Goal: Task Accomplishment & Management: Complete application form

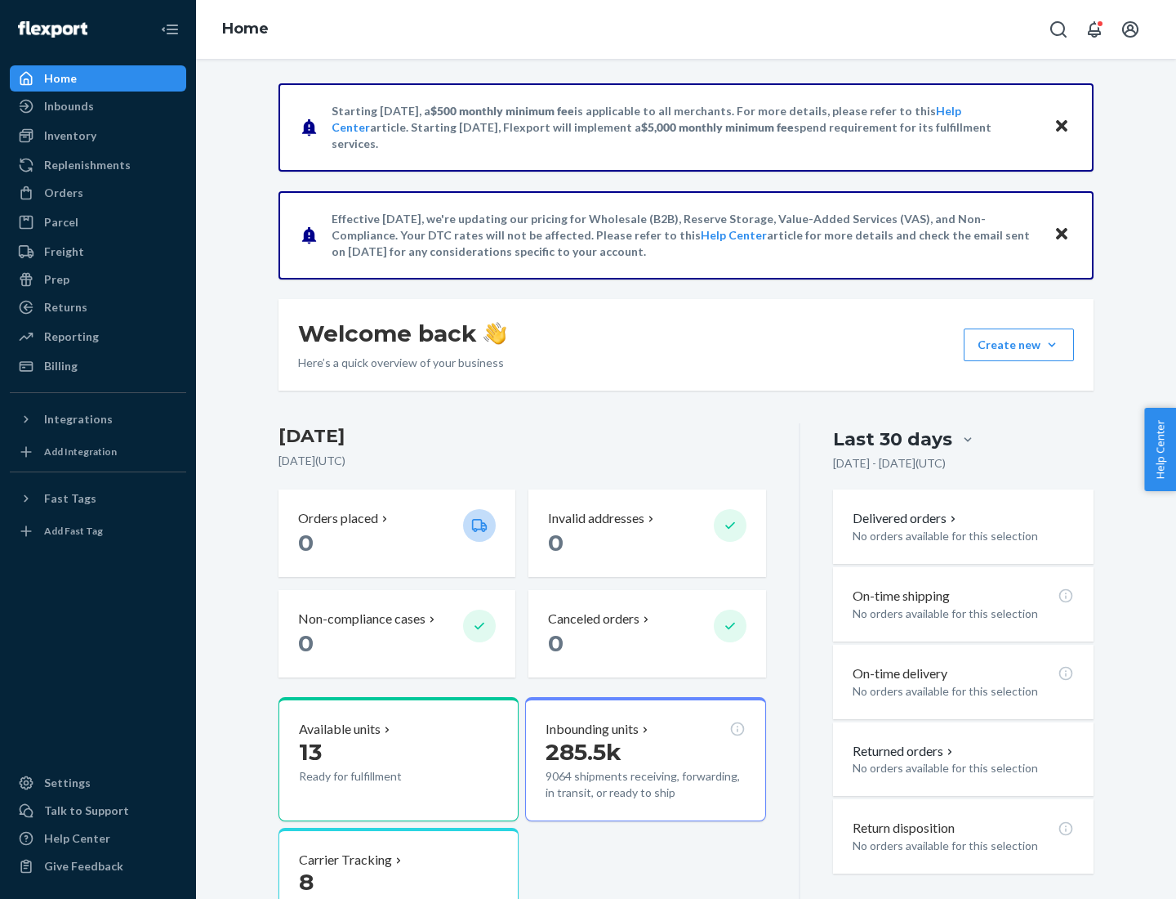
click at [1052, 345] on button "Create new Create new inbound Create new order Create new product" at bounding box center [1019, 344] width 110 height 33
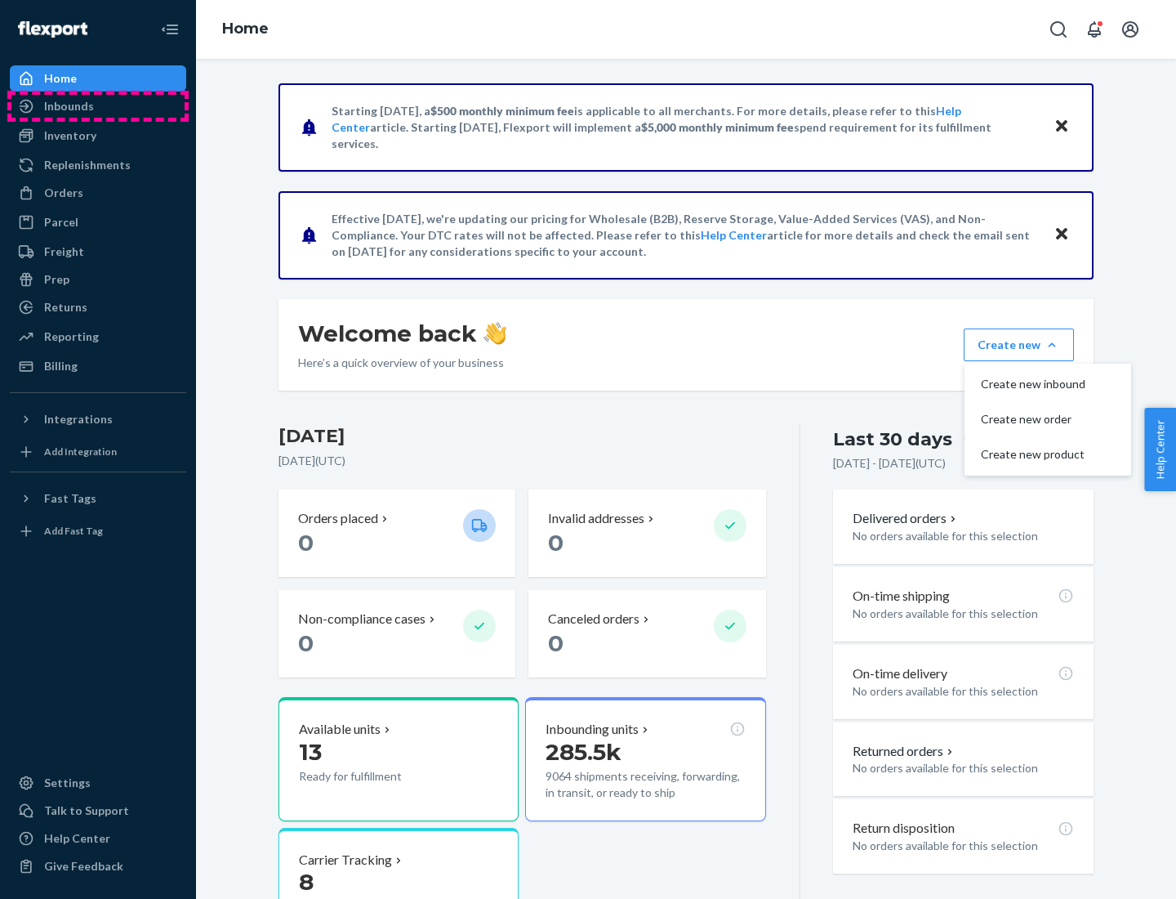
click at [98, 106] on div "Inbounds" at bounding box center [97, 106] width 173 height 23
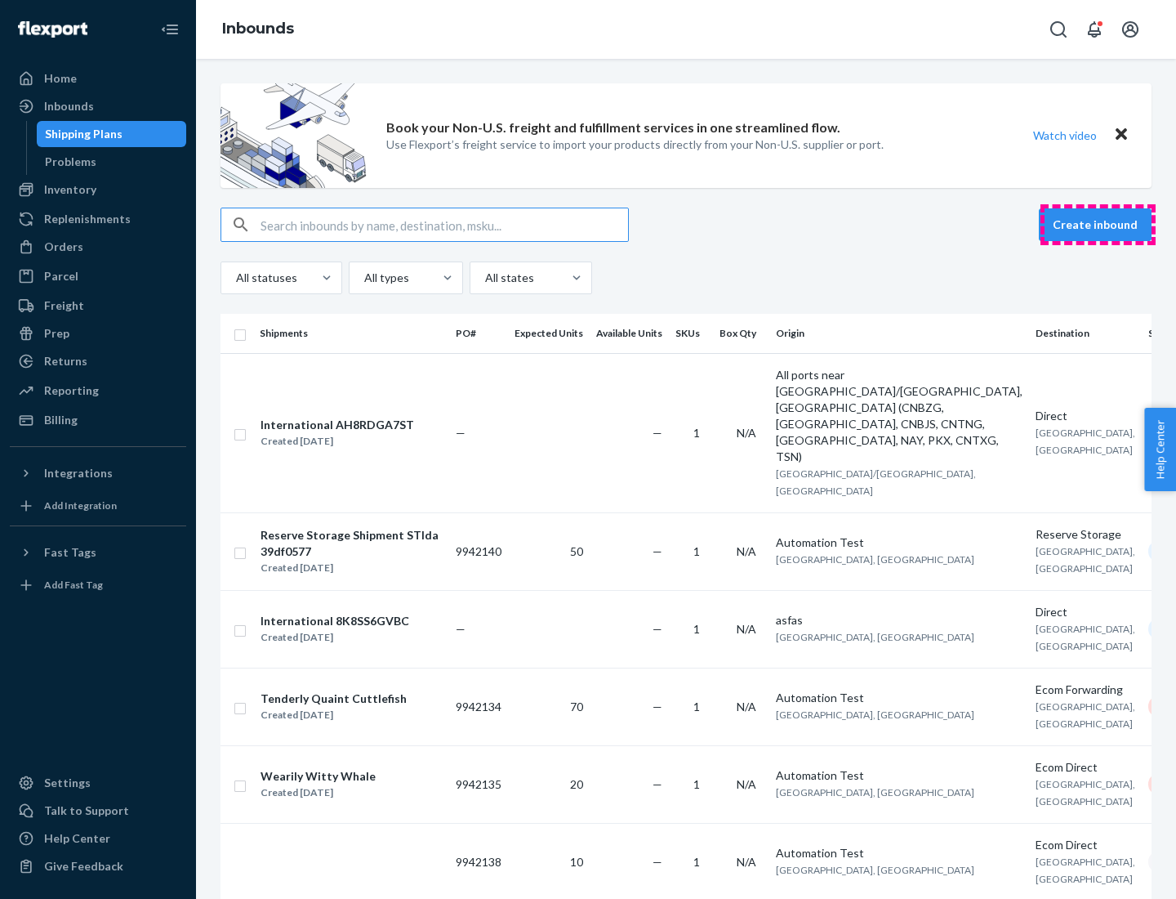
click at [1098, 225] on button "Create inbound" at bounding box center [1095, 224] width 113 height 33
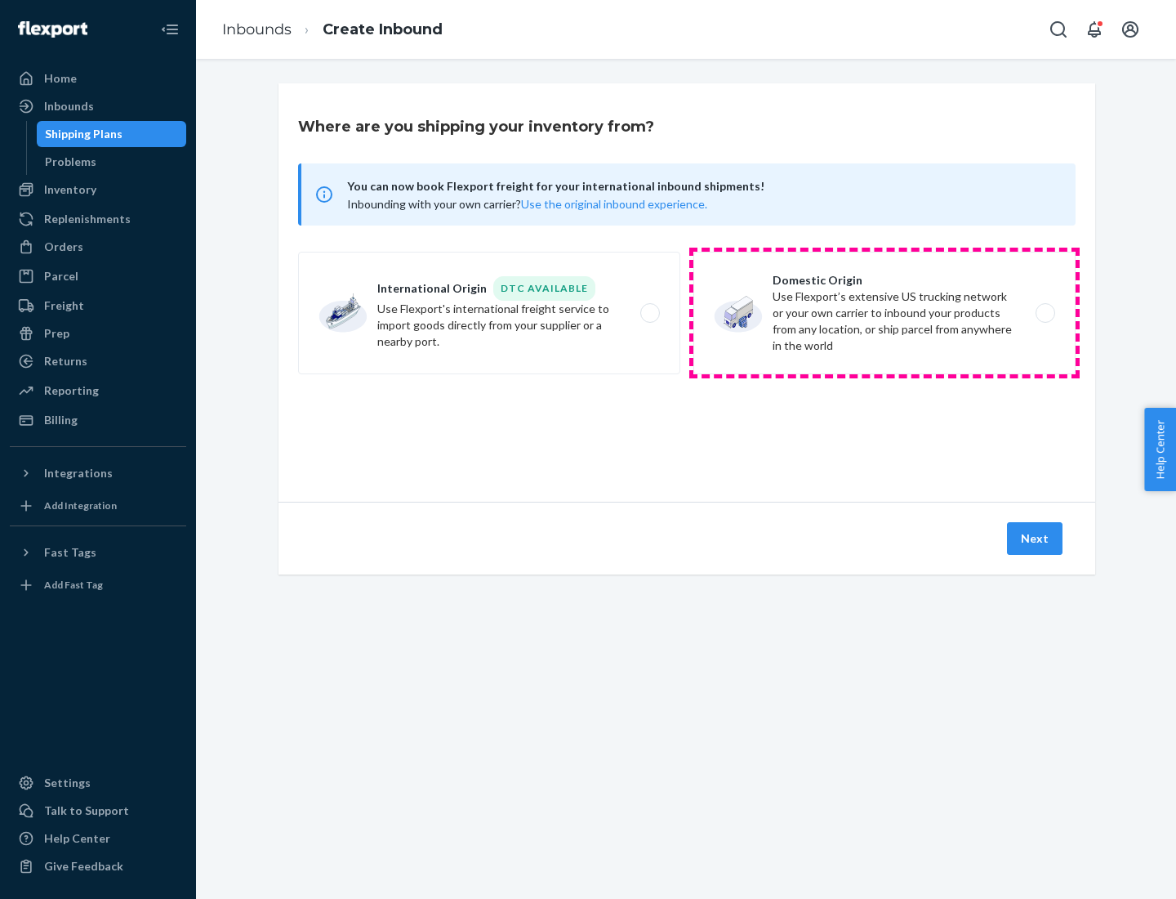
click at [885, 313] on label "Domestic Origin Use Flexport’s extensive US trucking network or your own carrie…" at bounding box center [885, 313] width 382 height 123
click at [1045, 313] on input "Domestic Origin Use Flexport’s extensive US trucking network or your own carrie…" at bounding box center [1050, 313] width 11 height 11
radio input "true"
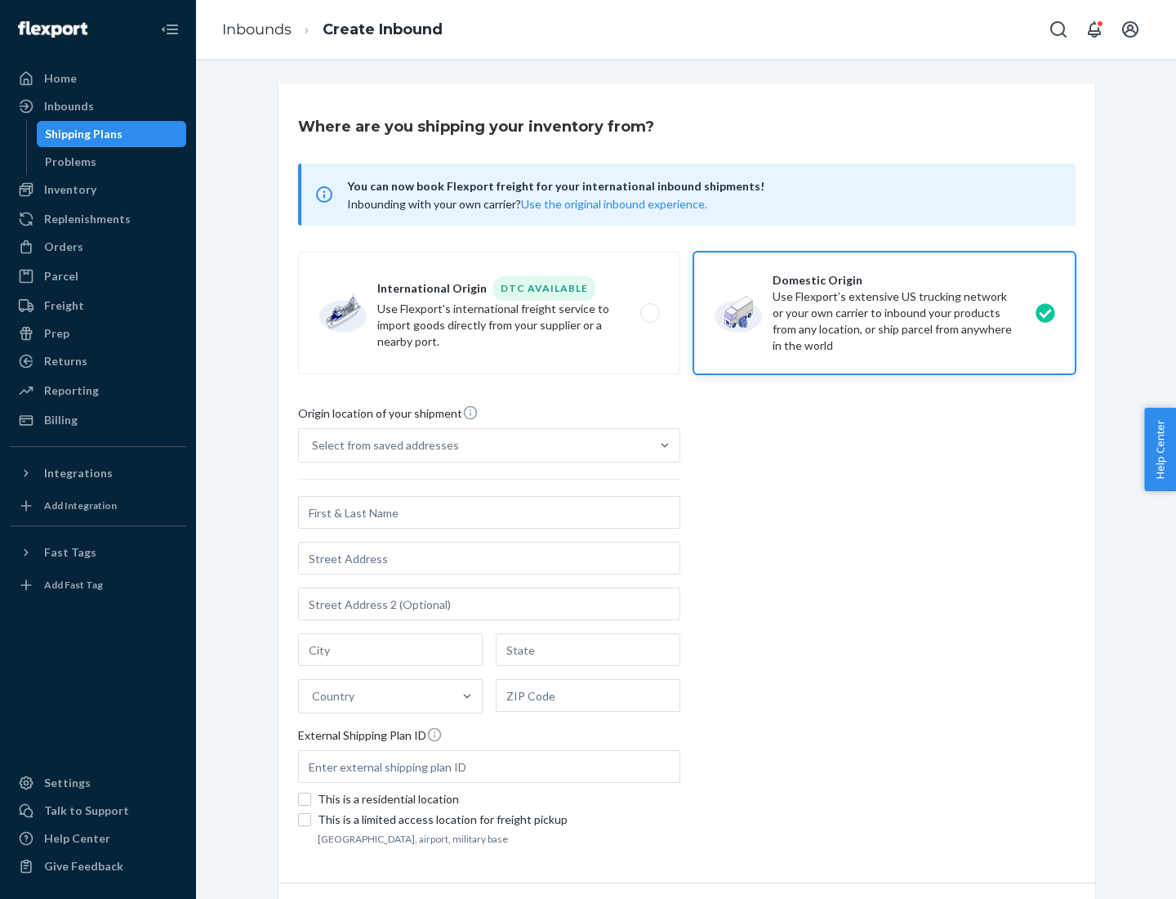
click at [381, 445] on div "Select from saved addresses" at bounding box center [385, 445] width 147 height 16
click at [314, 445] on input "Select from saved addresses" at bounding box center [313, 445] width 2 height 16
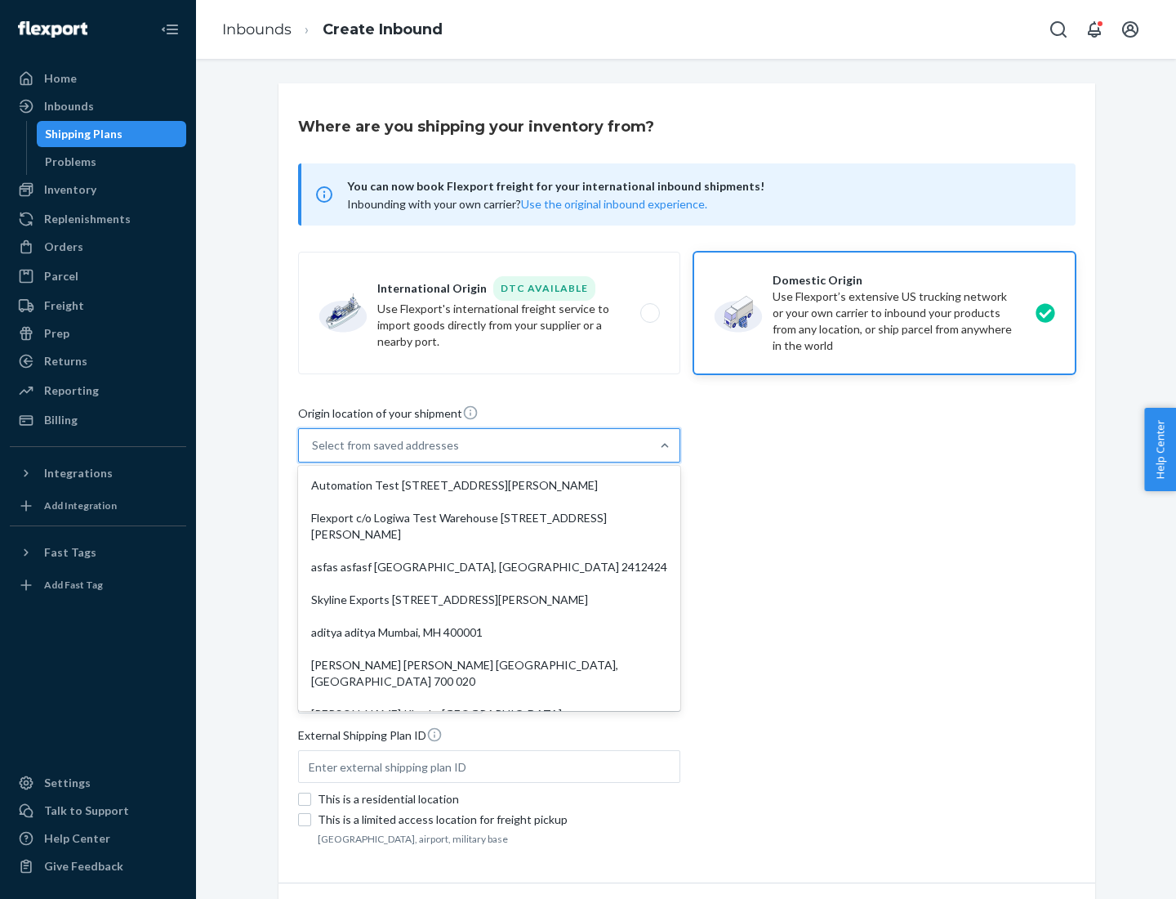
scroll to position [7, 0]
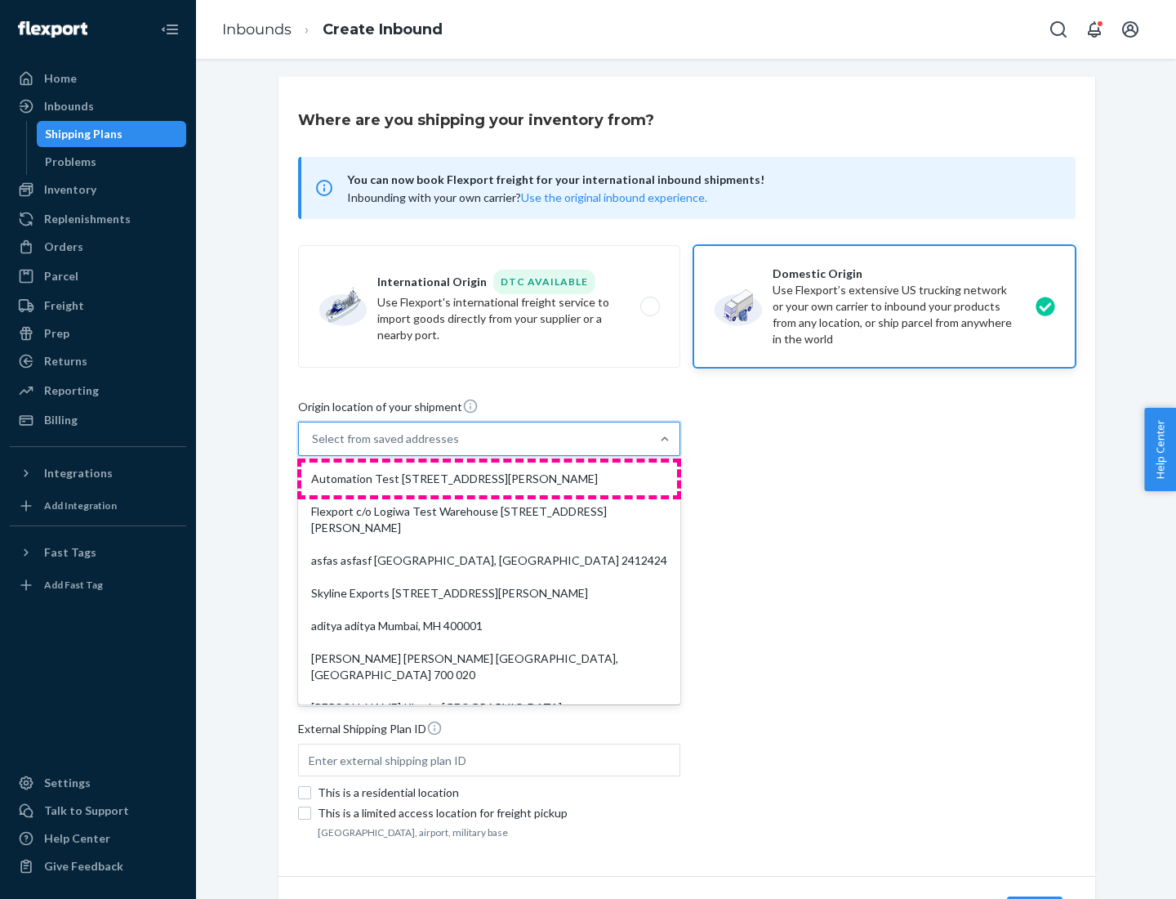
click at [489, 479] on div "Automation Test [STREET_ADDRESS][PERSON_NAME]" at bounding box center [489, 478] width 376 height 33
click at [314, 447] on input "option Automation Test [STREET_ADDRESS][PERSON_NAME]. 9 results available. Use …" at bounding box center [313, 439] width 2 height 16
type input "Automation Test"
type input "9th Floor"
type input "[GEOGRAPHIC_DATA]"
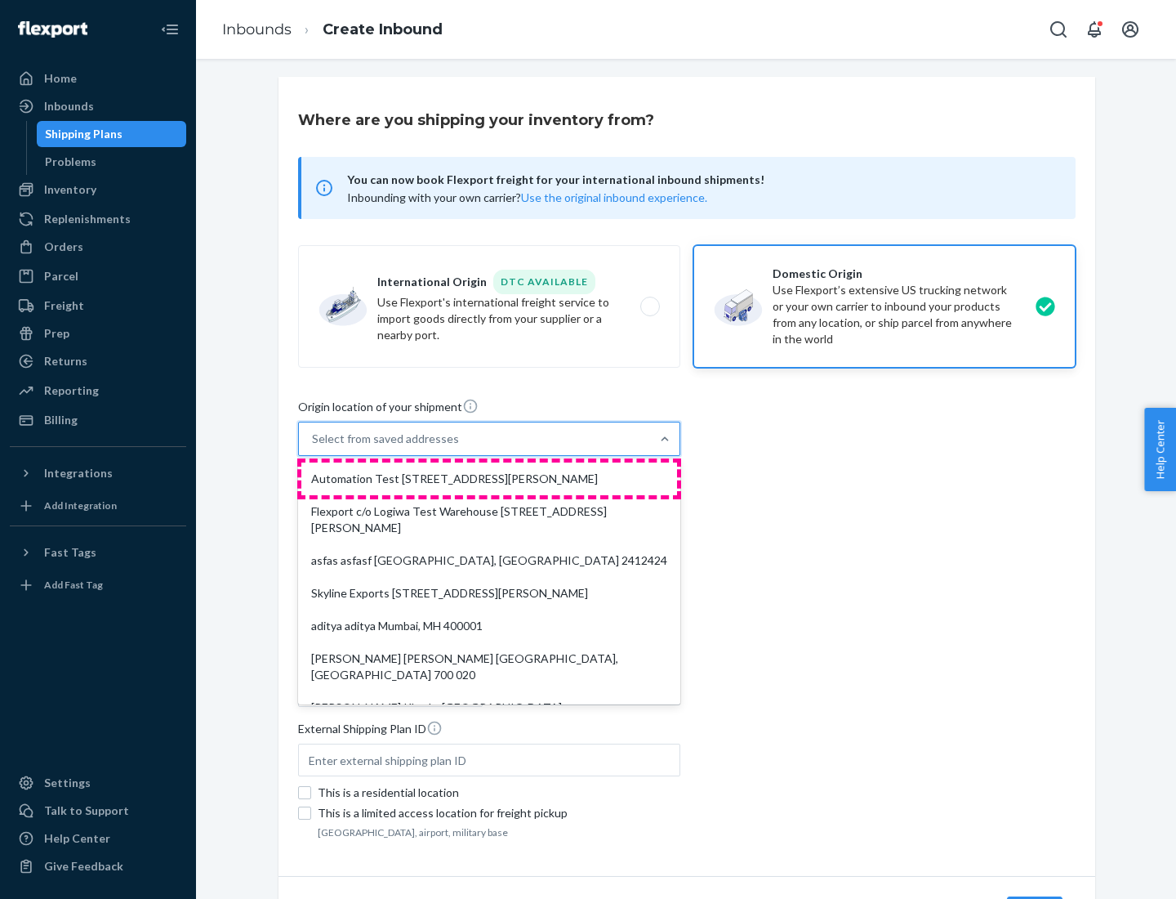
type input "CA"
type input "94104"
type input "[STREET_ADDRESS][PERSON_NAME]"
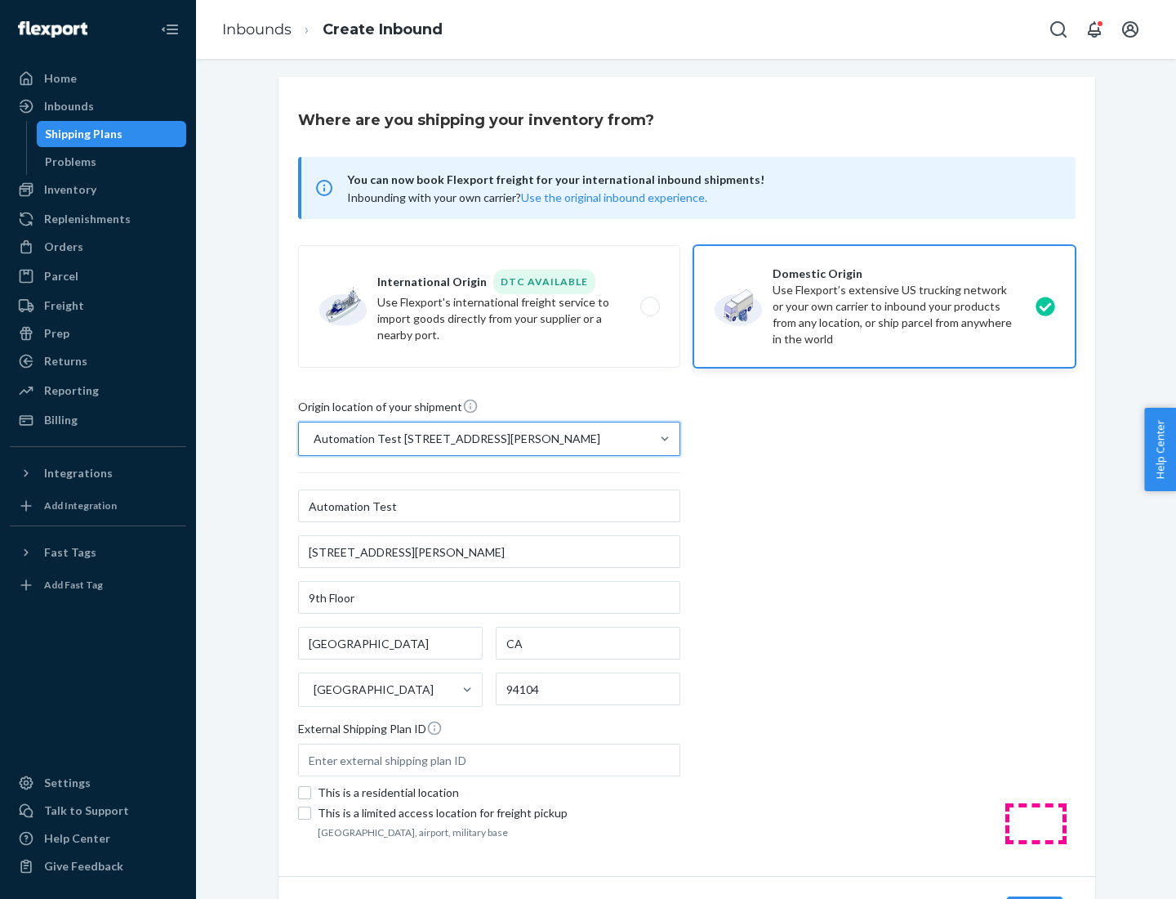
scroll to position [96, 0]
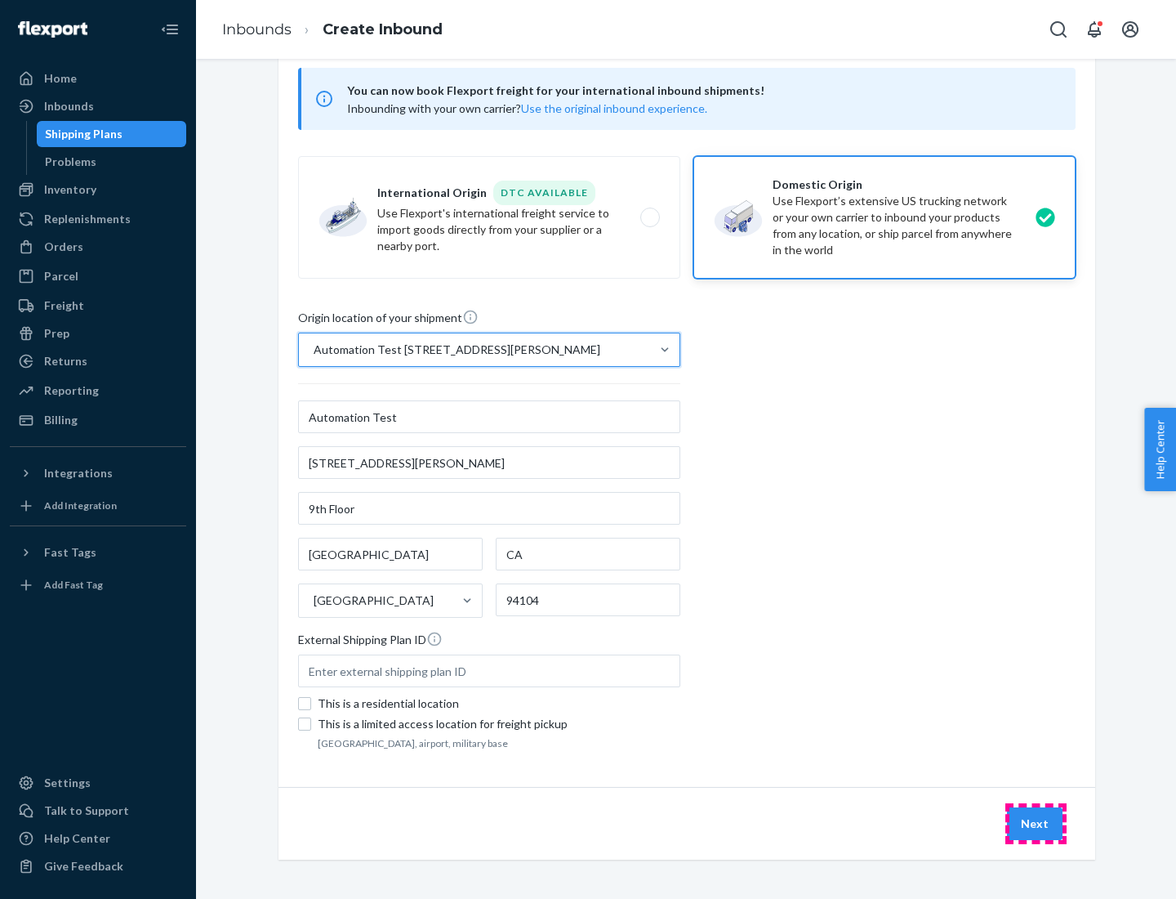
click at [1036, 823] on button "Next" at bounding box center [1035, 823] width 56 height 33
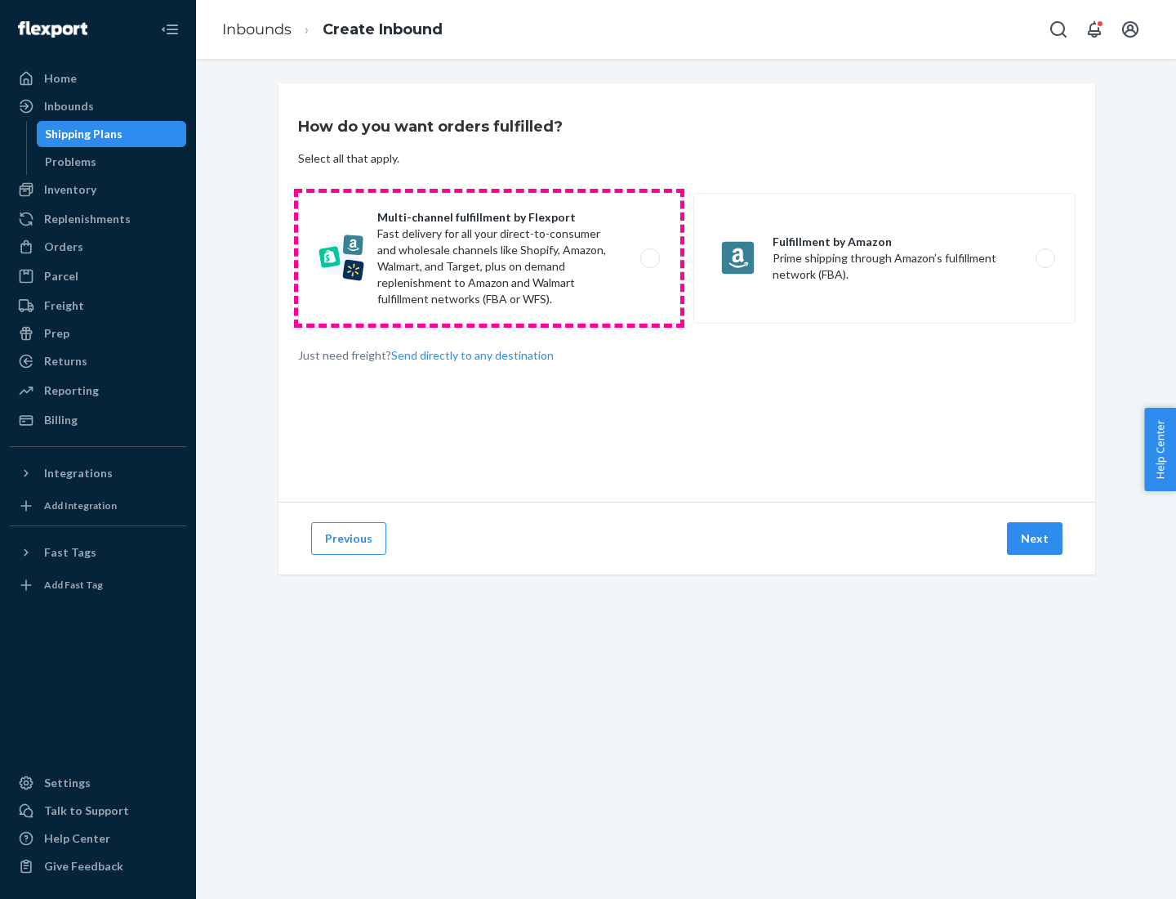
click at [489, 258] on label "Multi-channel fulfillment by Flexport Fast delivery for all your direct-to-cons…" at bounding box center [489, 258] width 382 height 131
click at [649, 258] on input "Multi-channel fulfillment by Flexport Fast delivery for all your direct-to-cons…" at bounding box center [654, 258] width 11 height 11
radio input "true"
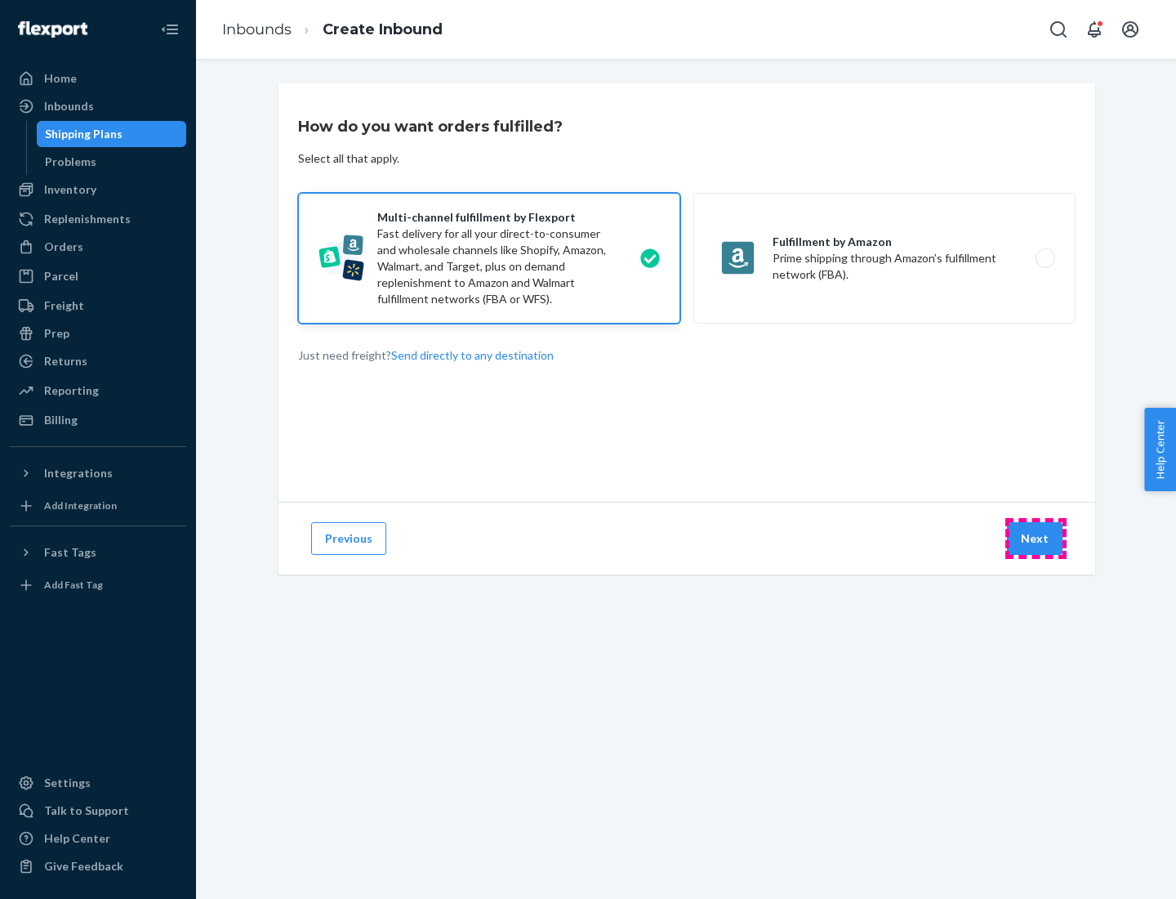
click at [1036, 538] on button "Next" at bounding box center [1035, 538] width 56 height 33
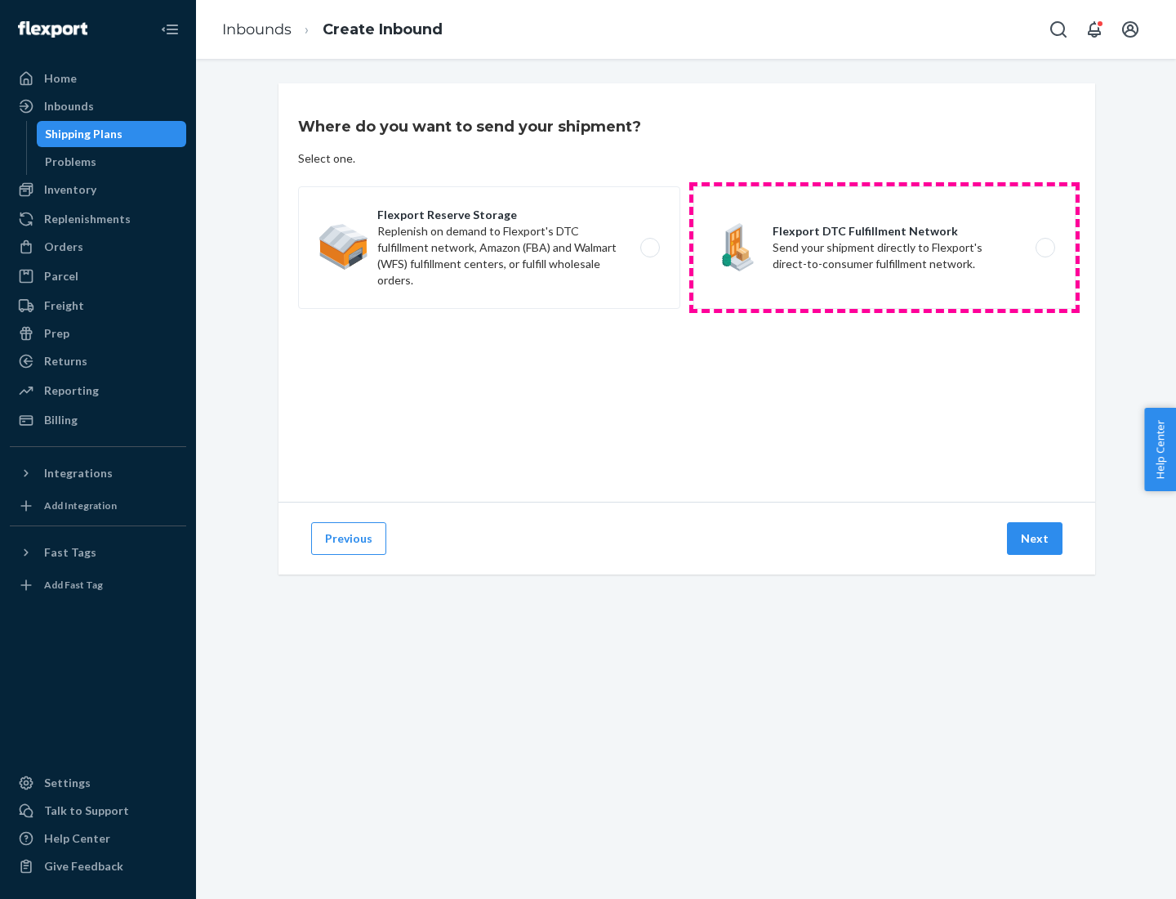
click at [885, 248] on label "Flexport DTC Fulfillment Network Send your shipment directly to Flexport's dire…" at bounding box center [885, 247] width 382 height 123
click at [1045, 248] on input "Flexport DTC Fulfillment Network Send your shipment directly to Flexport's dire…" at bounding box center [1050, 248] width 11 height 11
radio input "true"
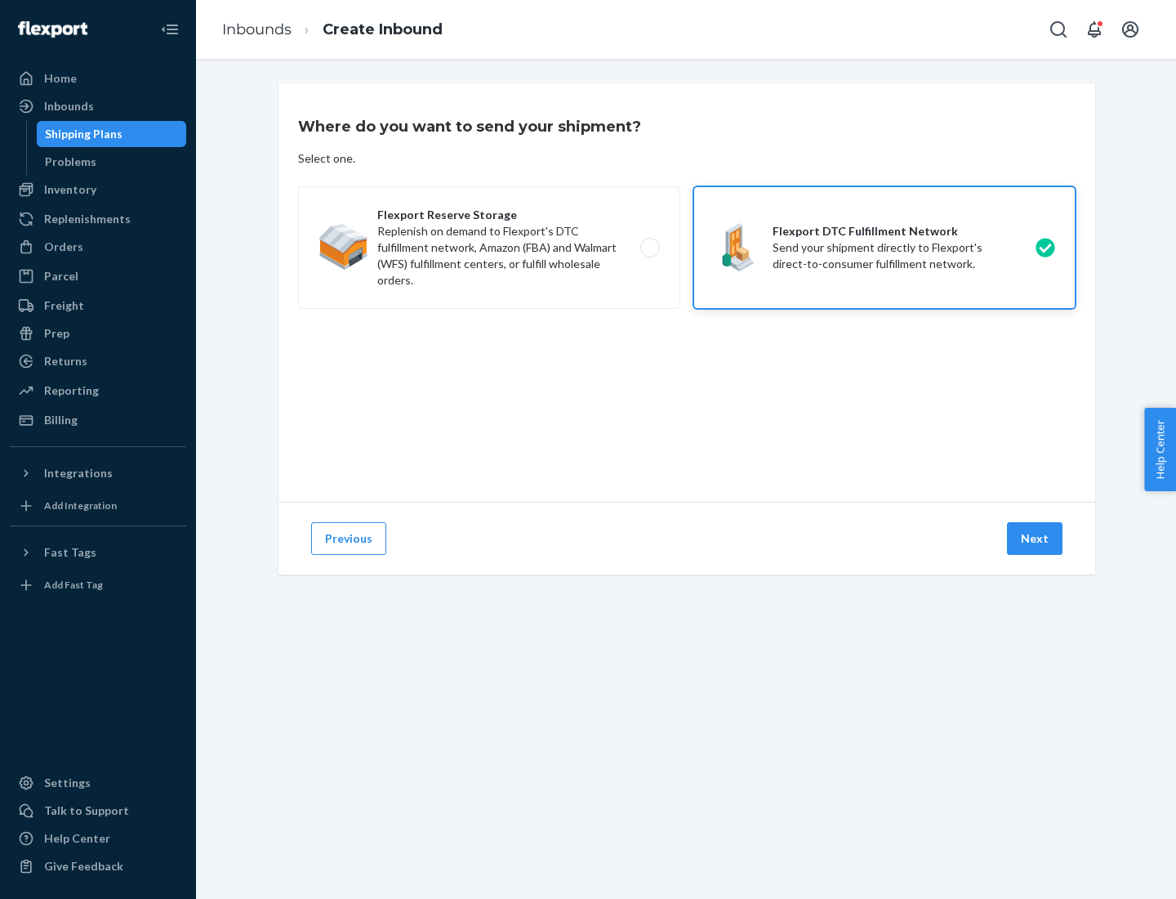
click at [1036, 538] on button "Next" at bounding box center [1035, 538] width 56 height 33
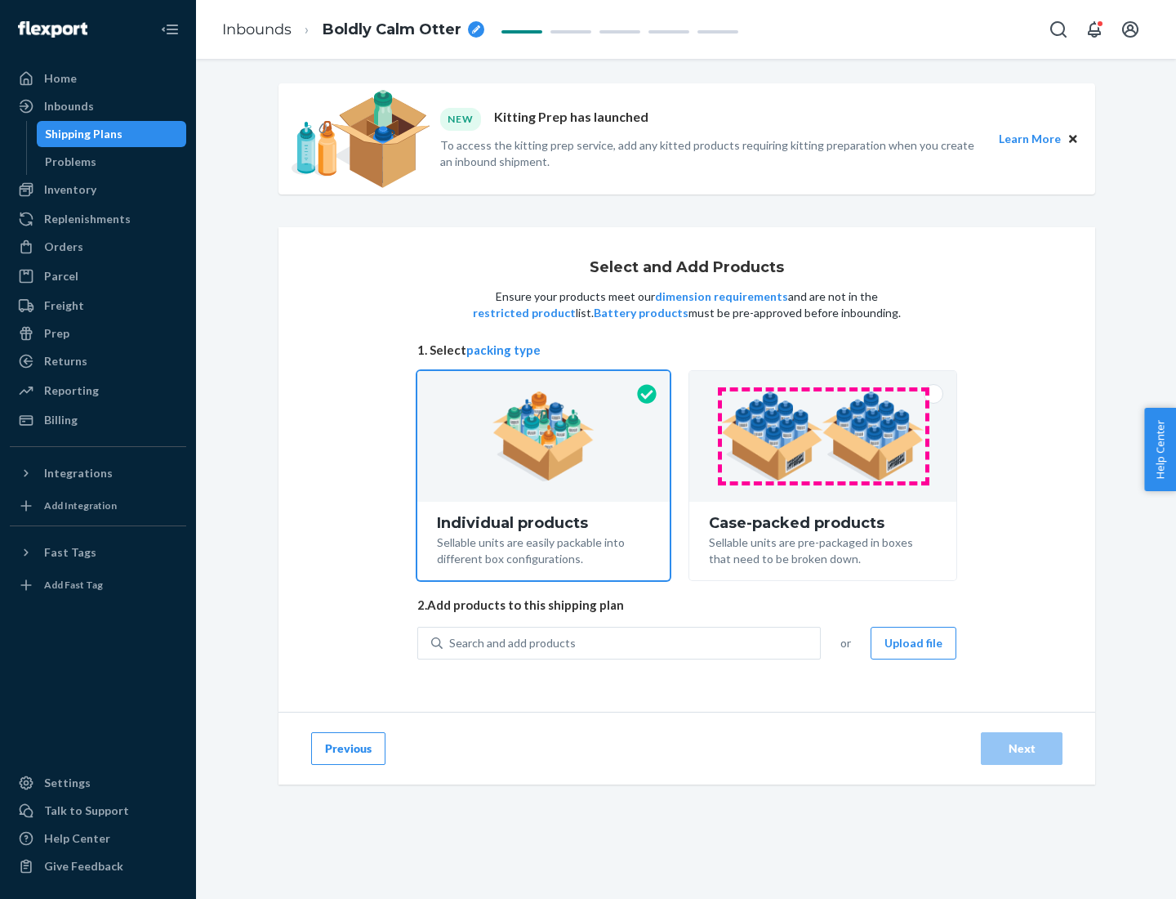
click at [823, 436] on img at bounding box center [822, 436] width 203 height 90
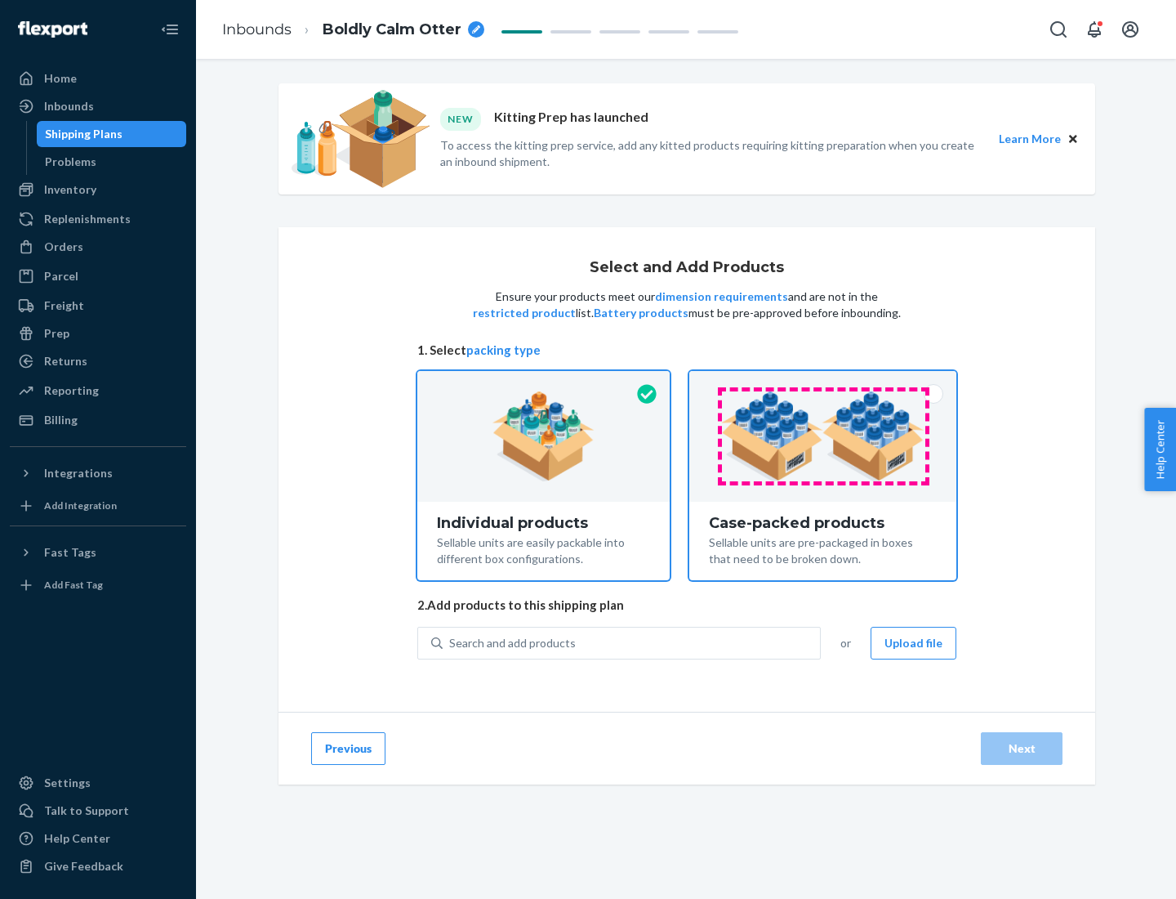
click at [823, 381] on input "Case-packed products Sellable units are pre-packaged in boxes that need to be b…" at bounding box center [823, 376] width 11 height 11
radio input "true"
radio input "false"
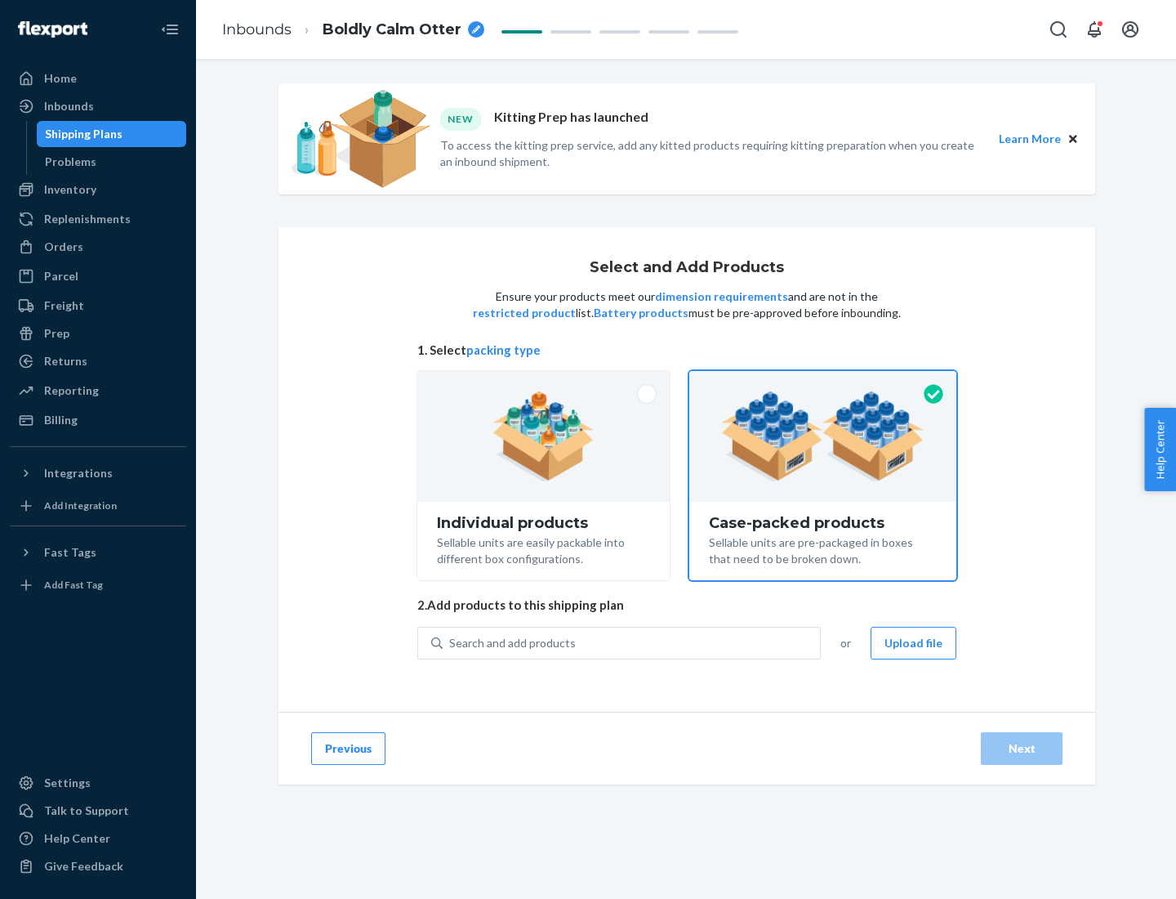
click at [632, 642] on div "Search and add products" at bounding box center [631, 642] width 377 height 29
click at [451, 642] on input "Search and add products" at bounding box center [450, 643] width 2 height 16
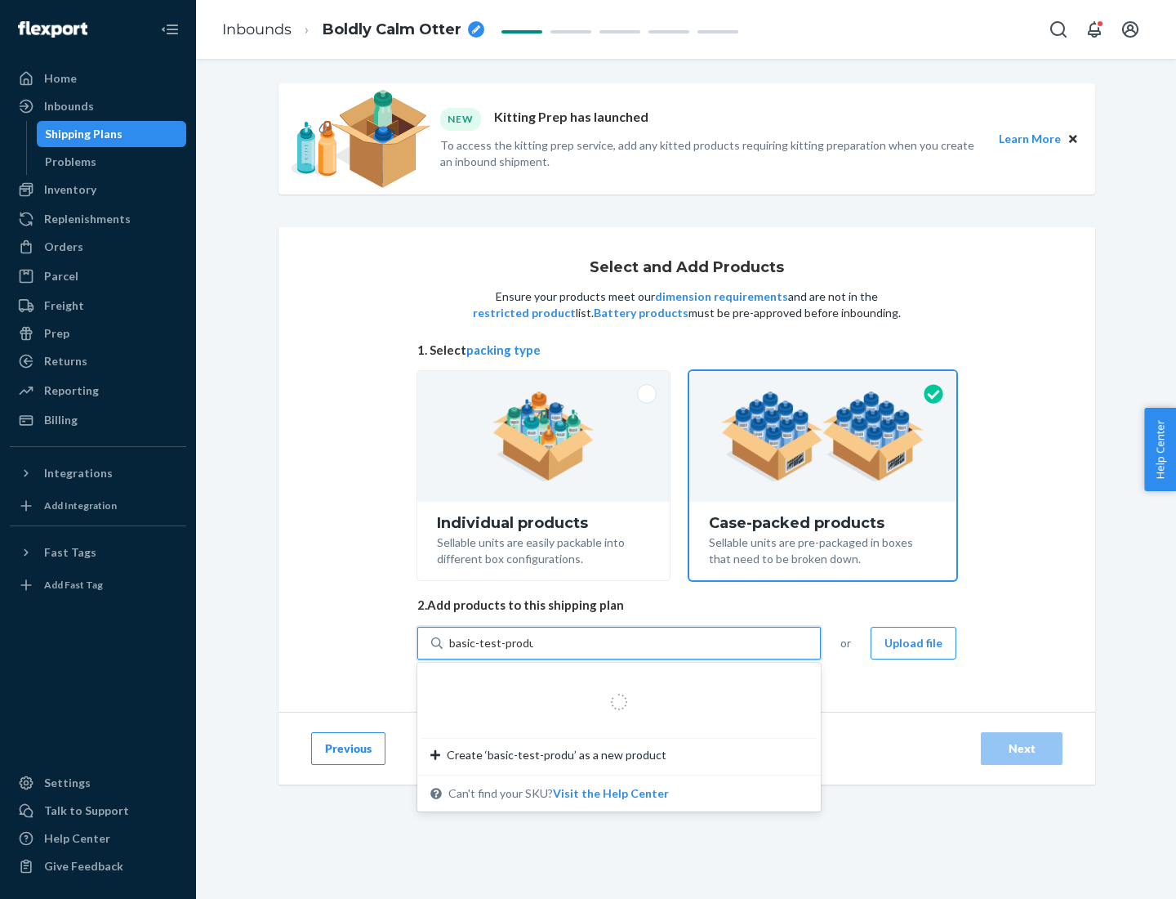
type input "basic-test-product-1"
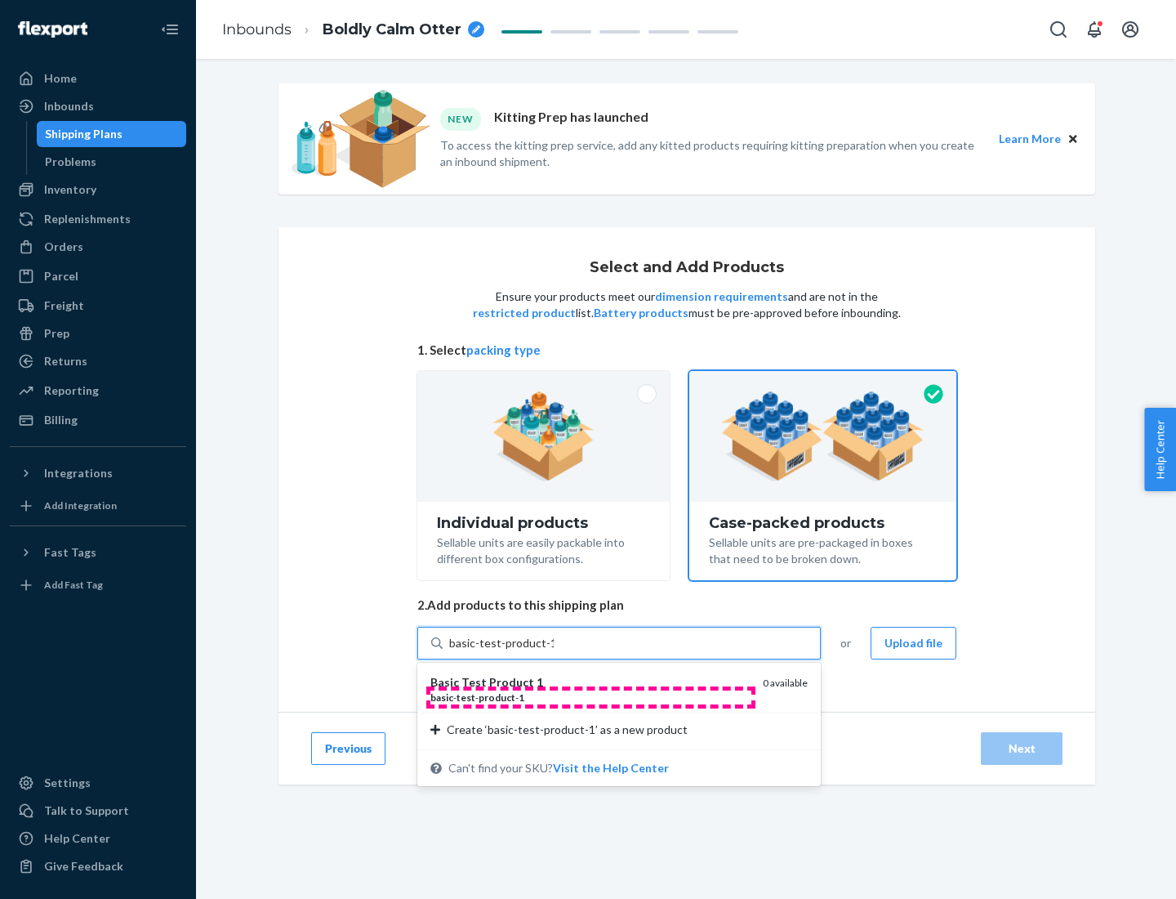
click at [591, 697] on div "basic - test - product - 1" at bounding box center [590, 697] width 319 height 14
click at [554, 651] on input "basic-test-product-1" at bounding box center [501, 643] width 105 height 16
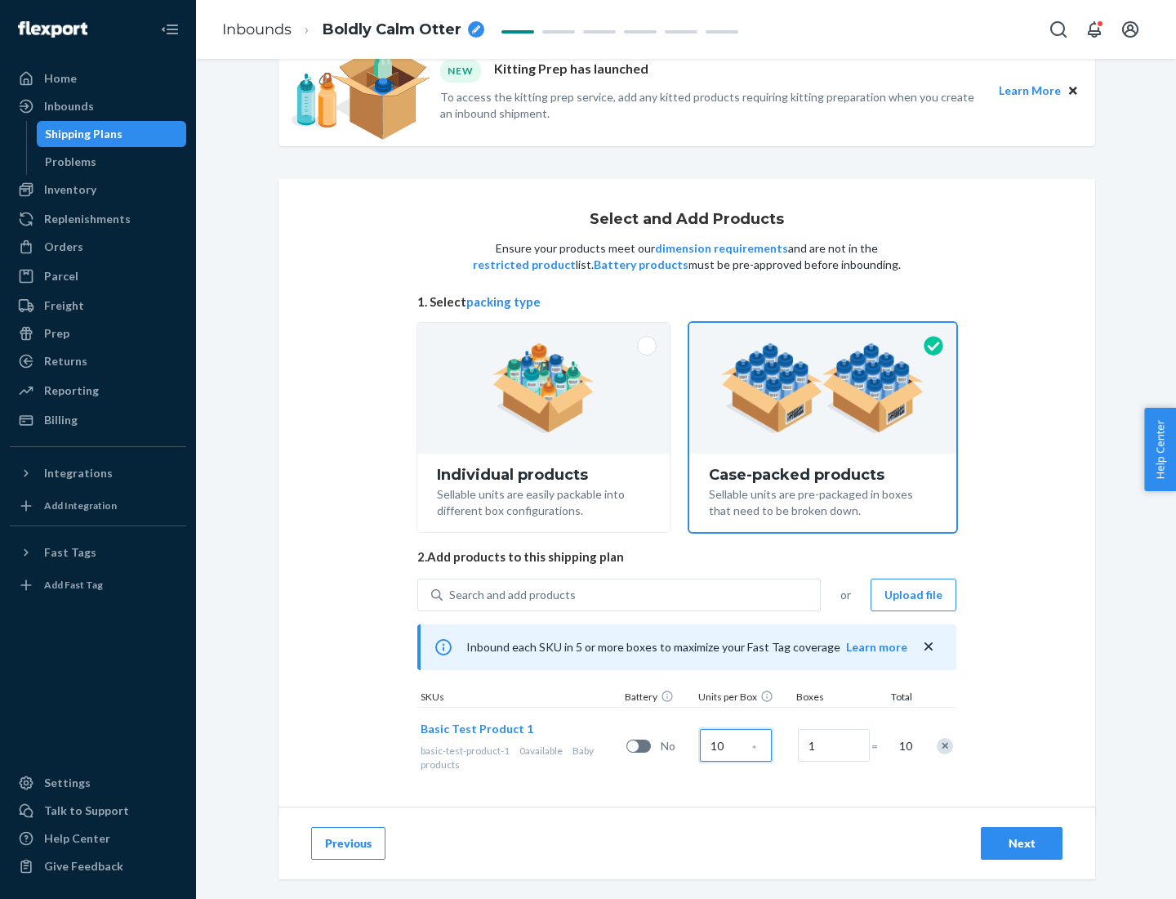
scroll to position [59, 0]
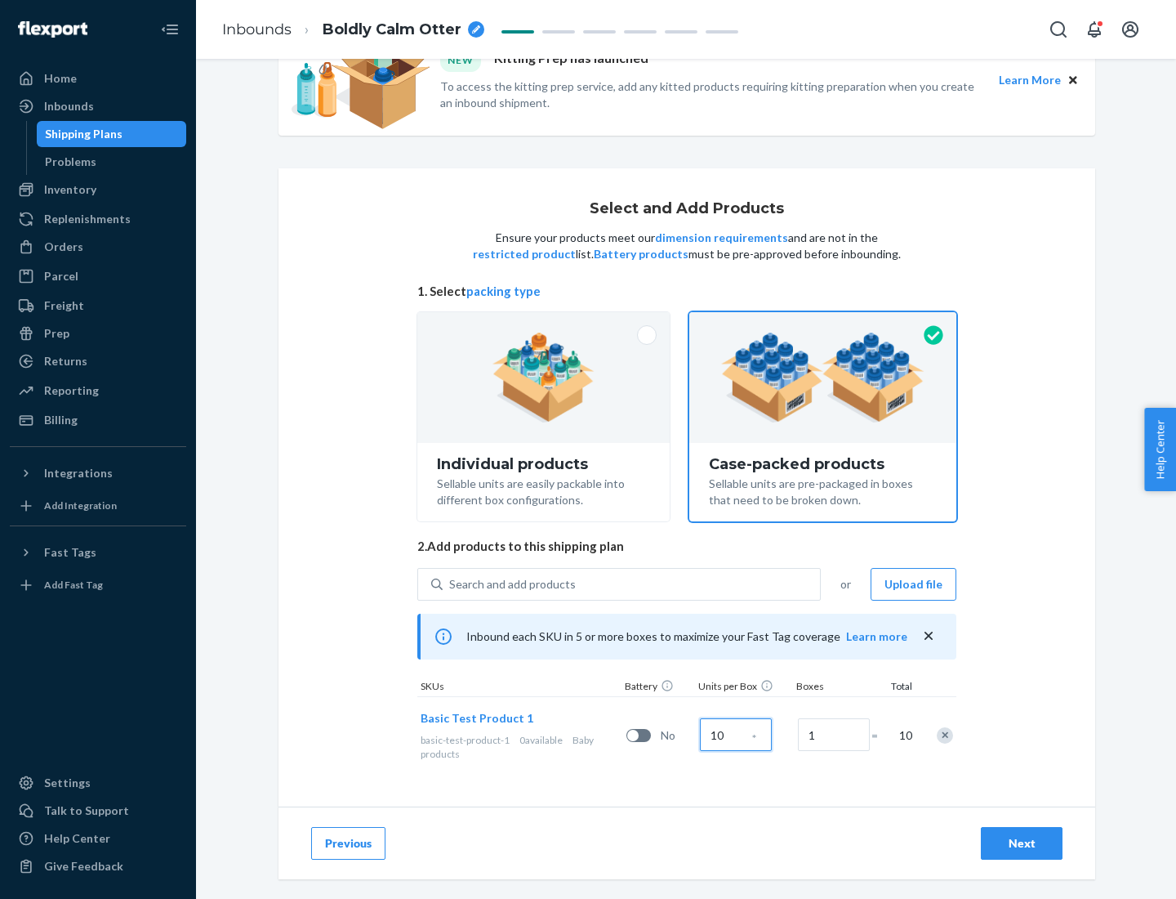
type input "10"
type input "7"
click at [1022, 843] on div "Next" at bounding box center [1022, 843] width 54 height 16
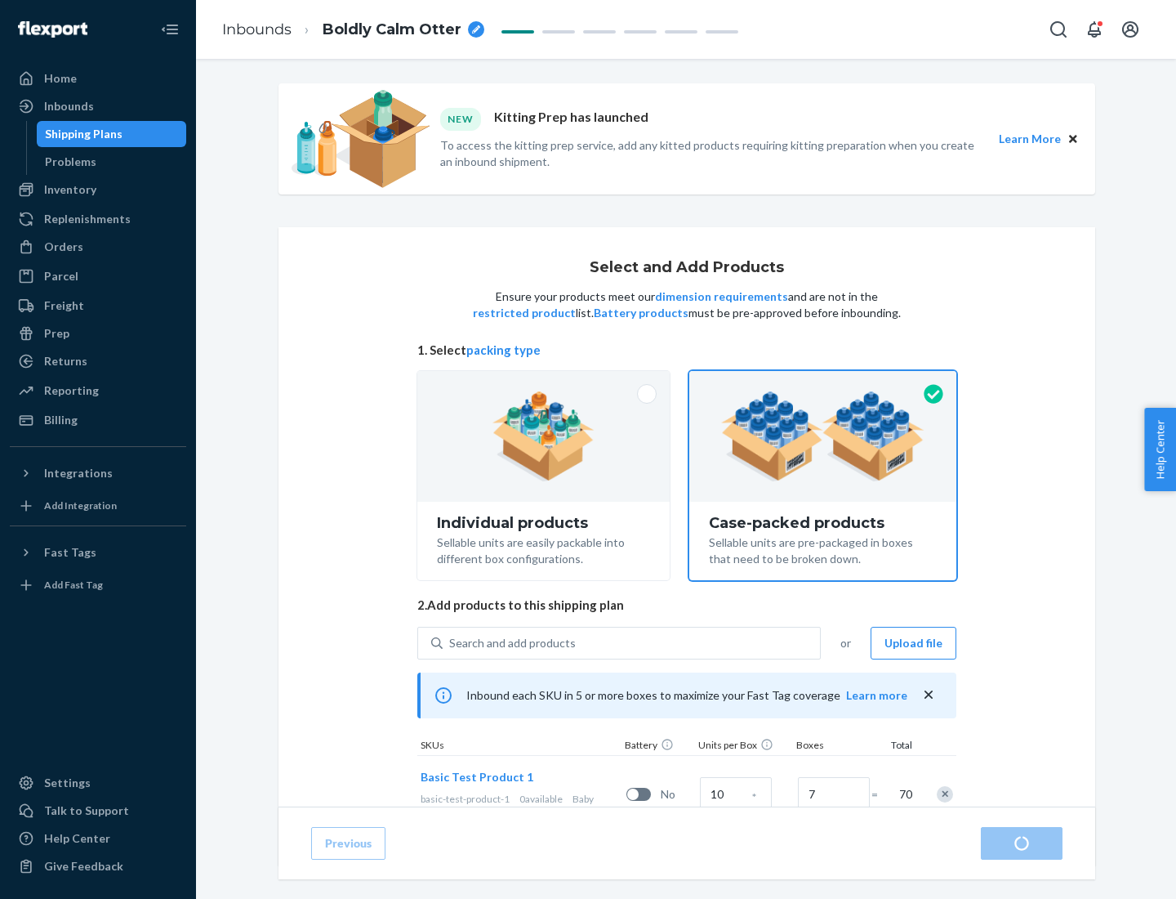
radio input "true"
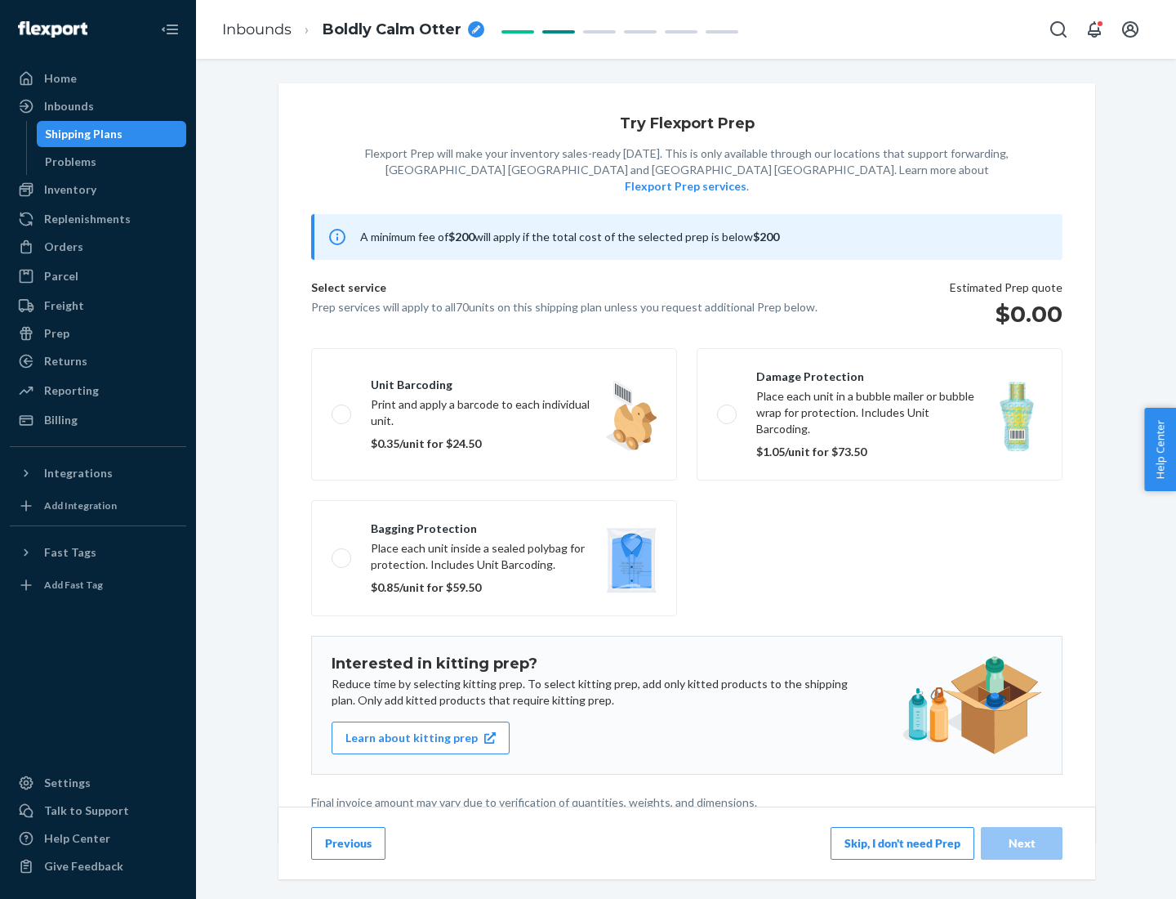
scroll to position [4, 0]
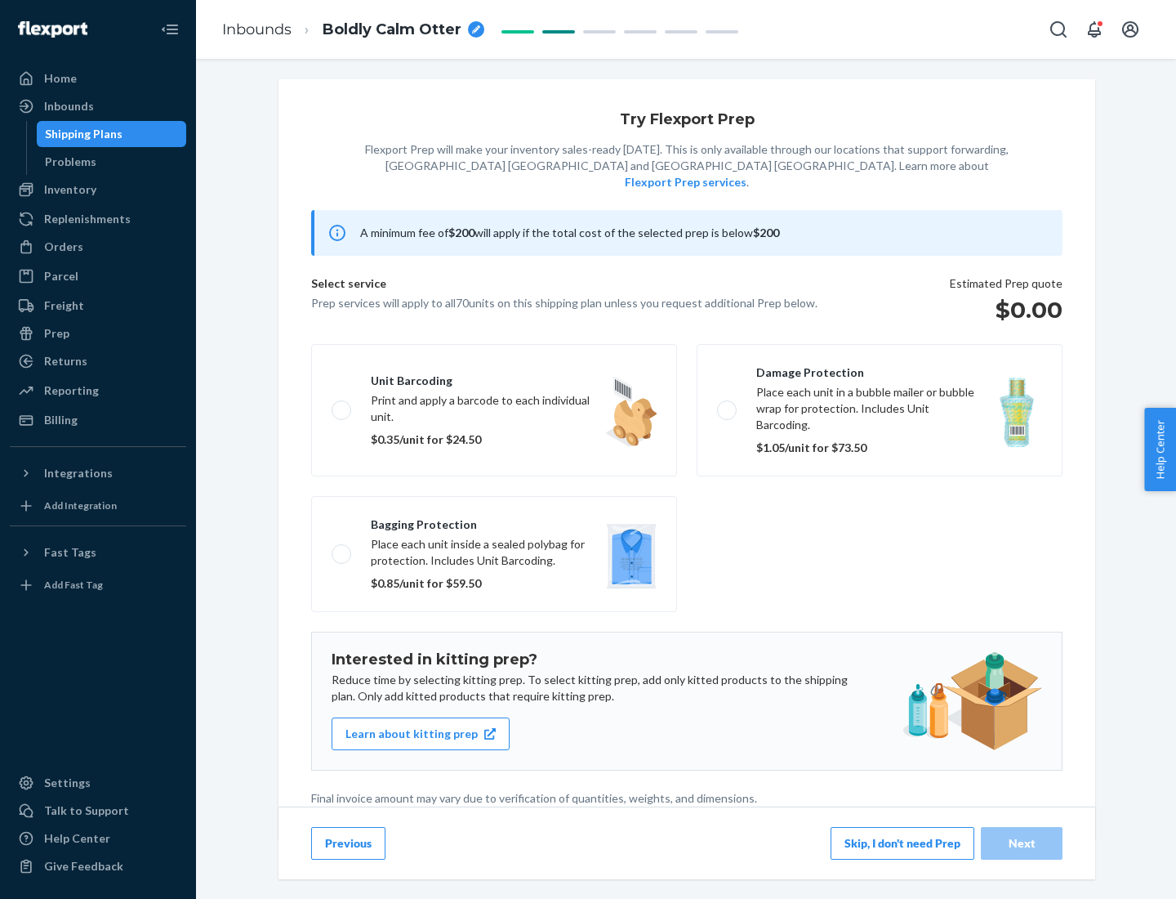
click at [494, 520] on label "Bagging protection Place each unit inside a sealed polybag for protection. Incl…" at bounding box center [494, 554] width 366 height 116
click at [342, 548] on input "Bagging protection Place each unit inside a sealed polybag for protection. Incl…" at bounding box center [337, 553] width 11 height 11
checkbox input "true"
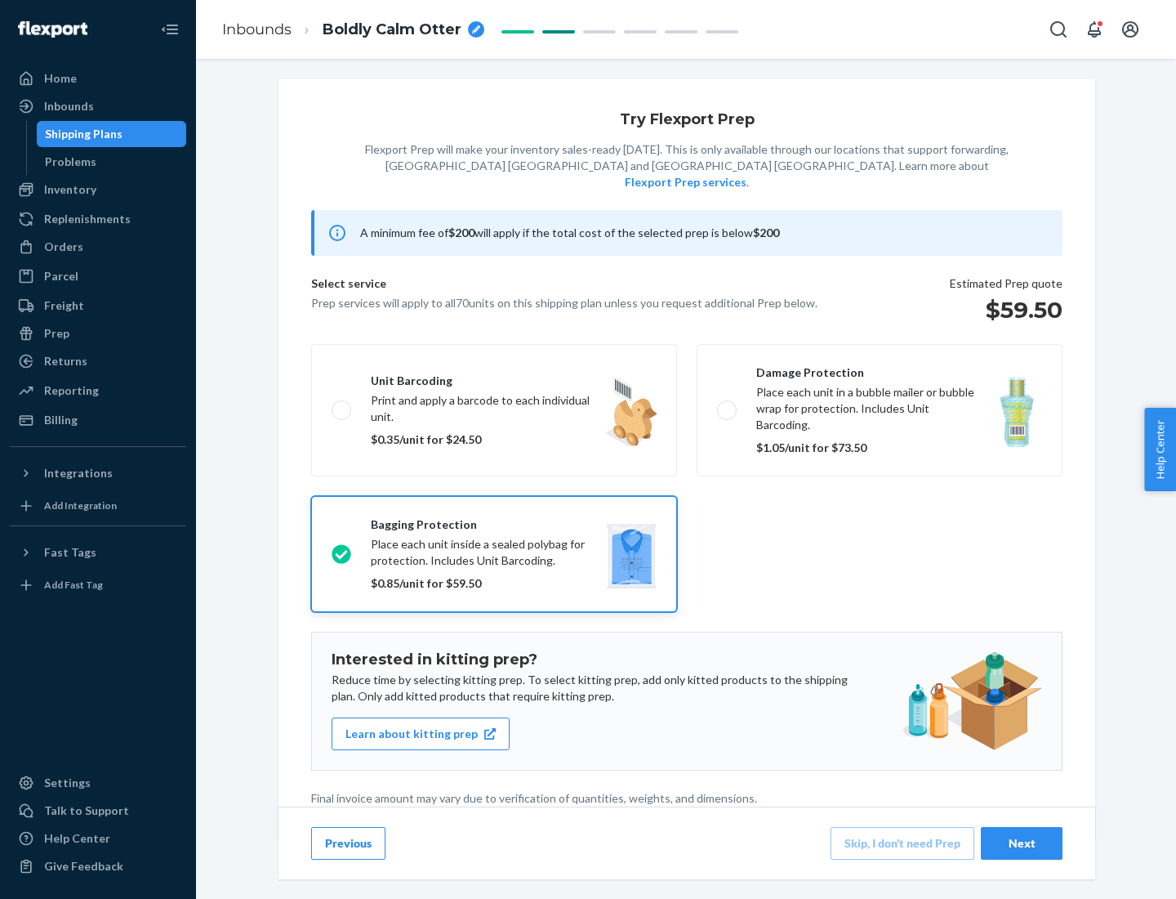
click at [1022, 842] on div "Next" at bounding box center [1022, 843] width 54 height 16
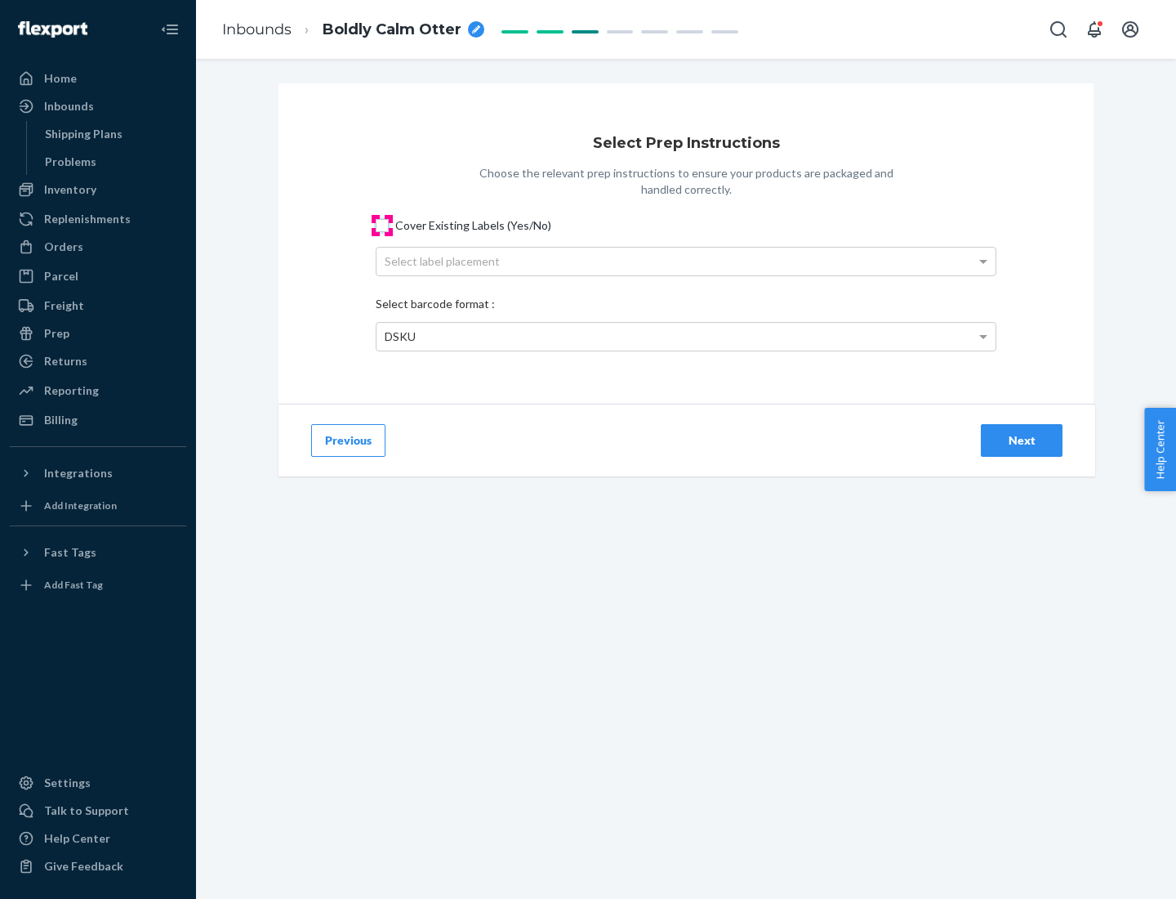
click at [382, 225] on input "Cover Existing Labels (Yes/No)" at bounding box center [382, 225] width 13 height 13
checkbox input "true"
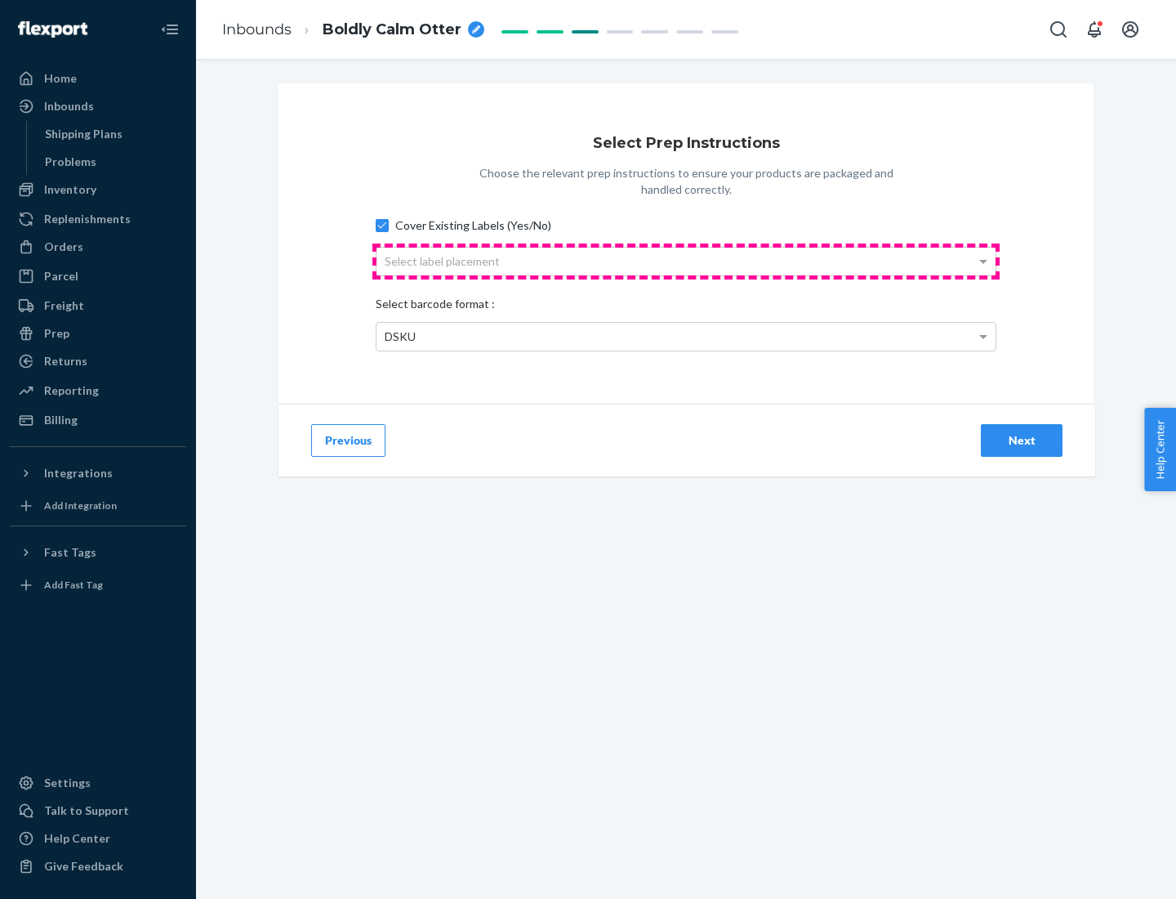
click at [686, 261] on div "Select label placement" at bounding box center [686, 262] width 619 height 28
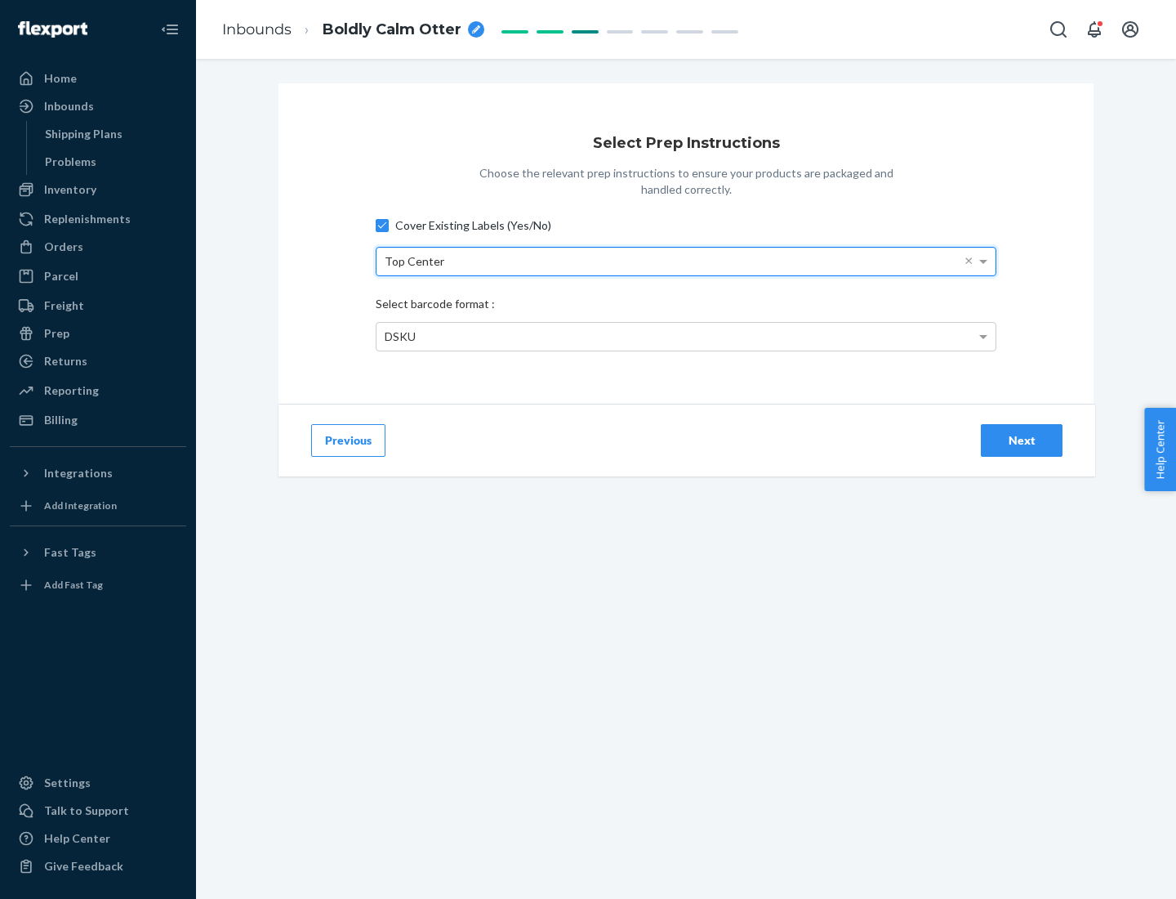
click at [686, 336] on div "DSKU" at bounding box center [686, 337] width 619 height 28
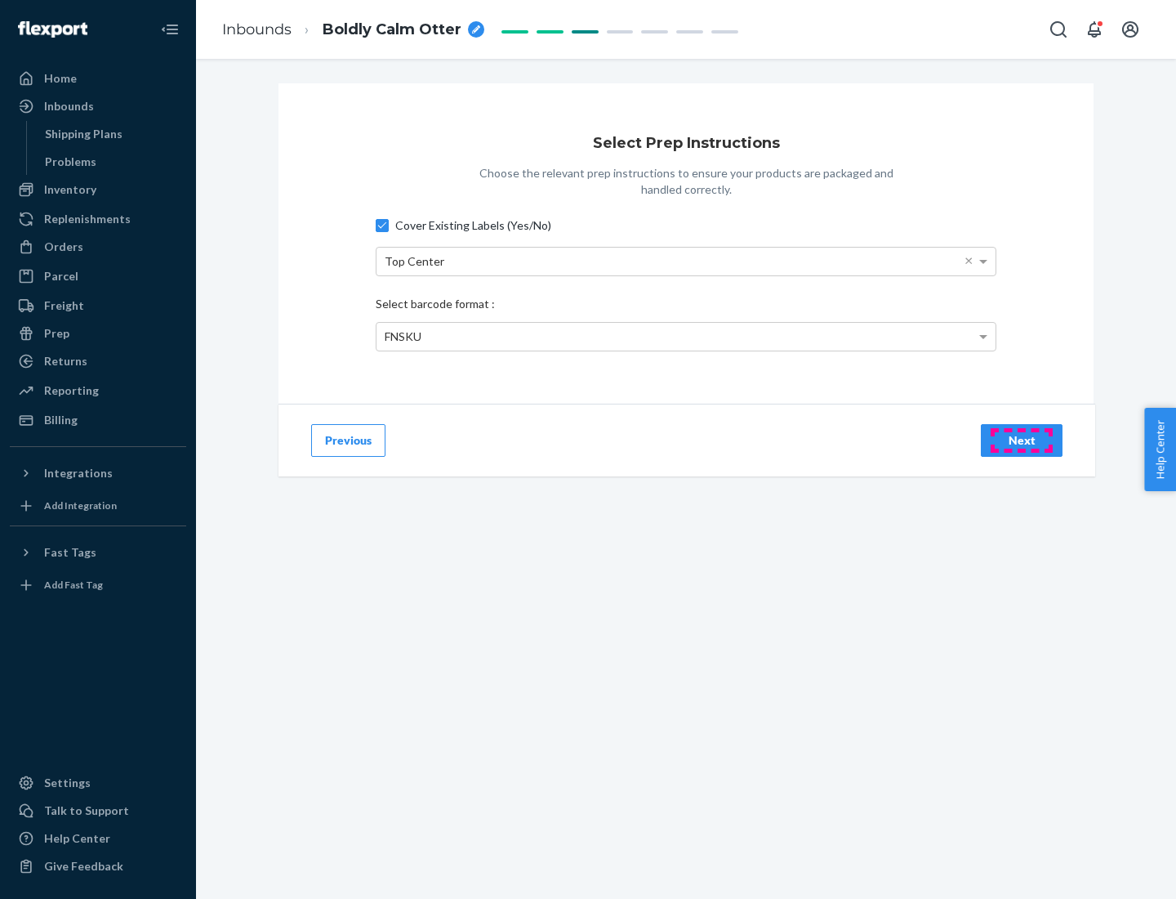
click at [1022, 439] on div "Next" at bounding box center [1022, 440] width 54 height 16
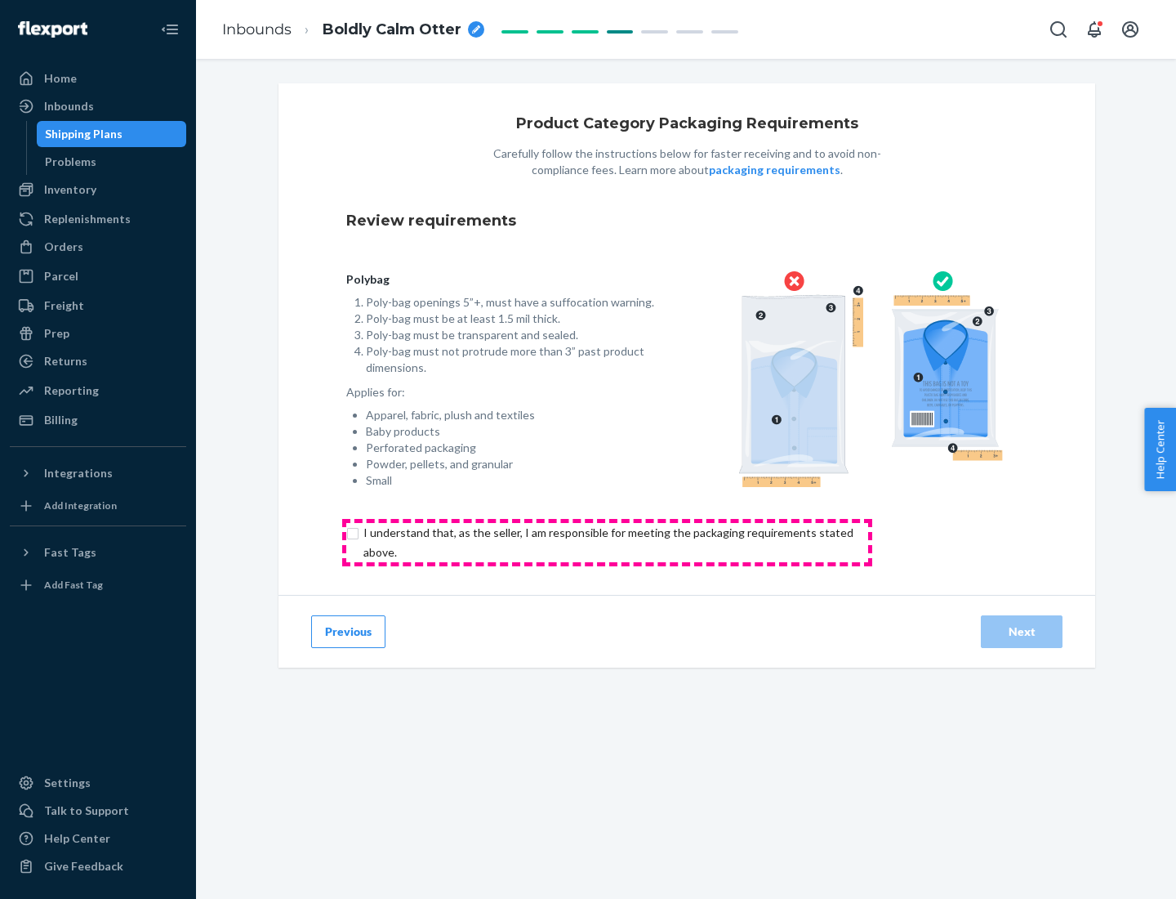
click at [607, 542] on input "checkbox" at bounding box center [617, 542] width 543 height 39
checkbox input "true"
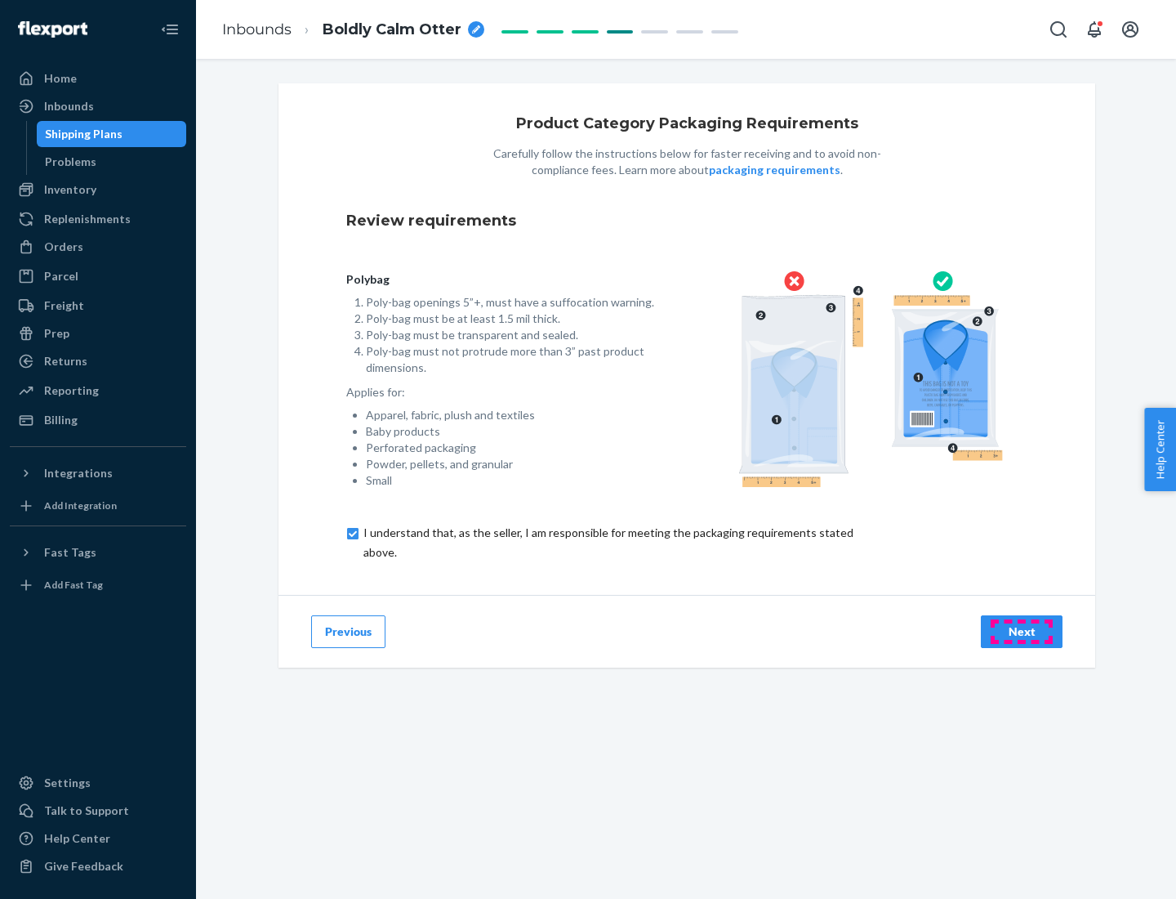
click at [1022, 631] on div "Next" at bounding box center [1022, 631] width 54 height 16
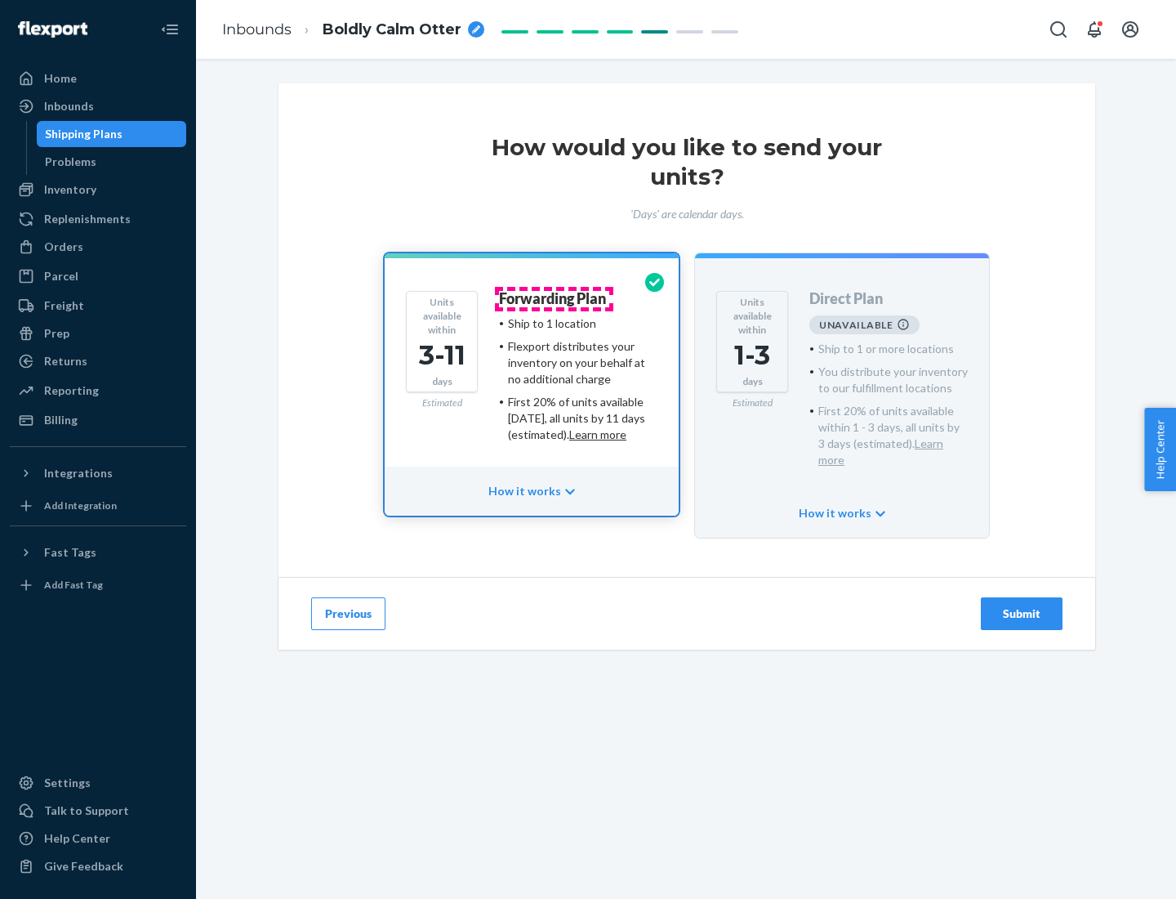
click at [554, 298] on h4 "Forwarding Plan" at bounding box center [552, 299] width 107 height 16
click at [1022, 605] on div "Submit" at bounding box center [1022, 613] width 54 height 16
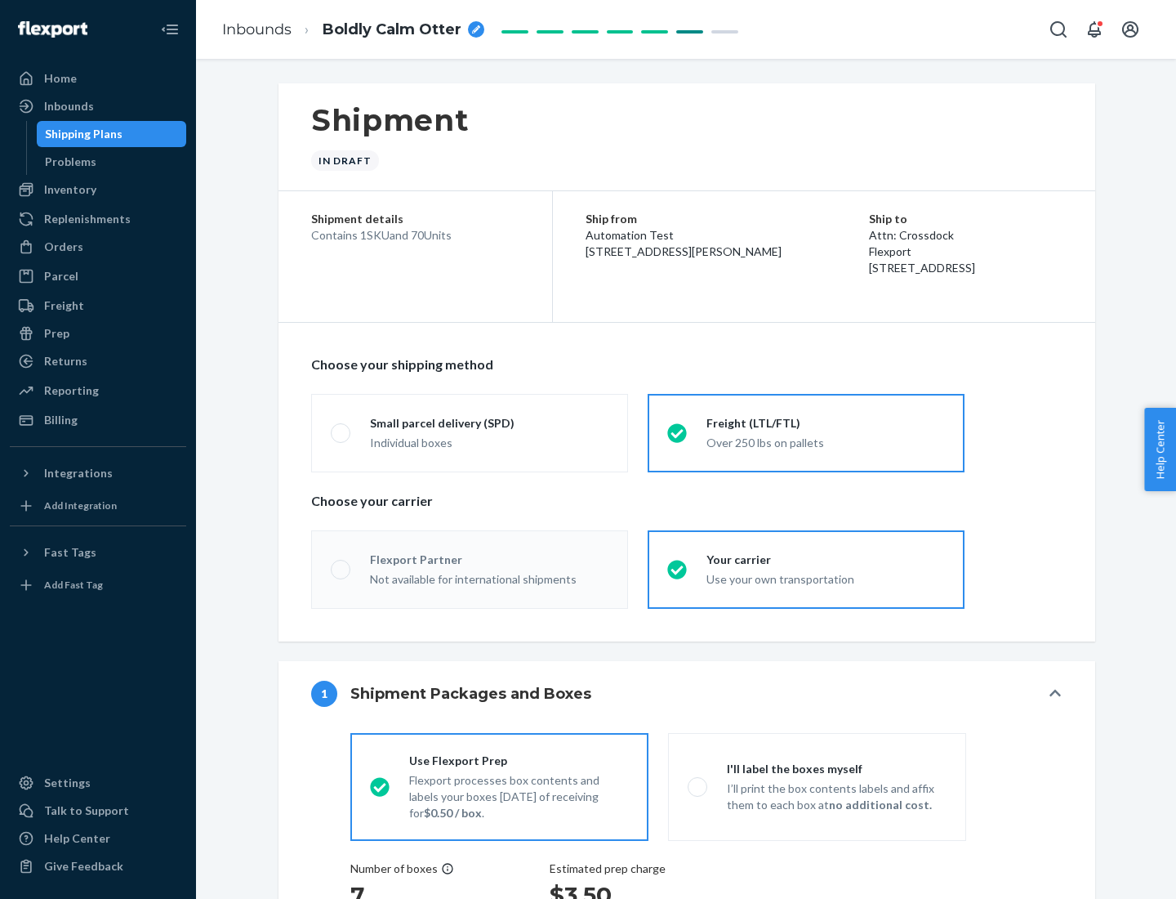
radio input "true"
radio input "false"
radio input "true"
radio input "false"
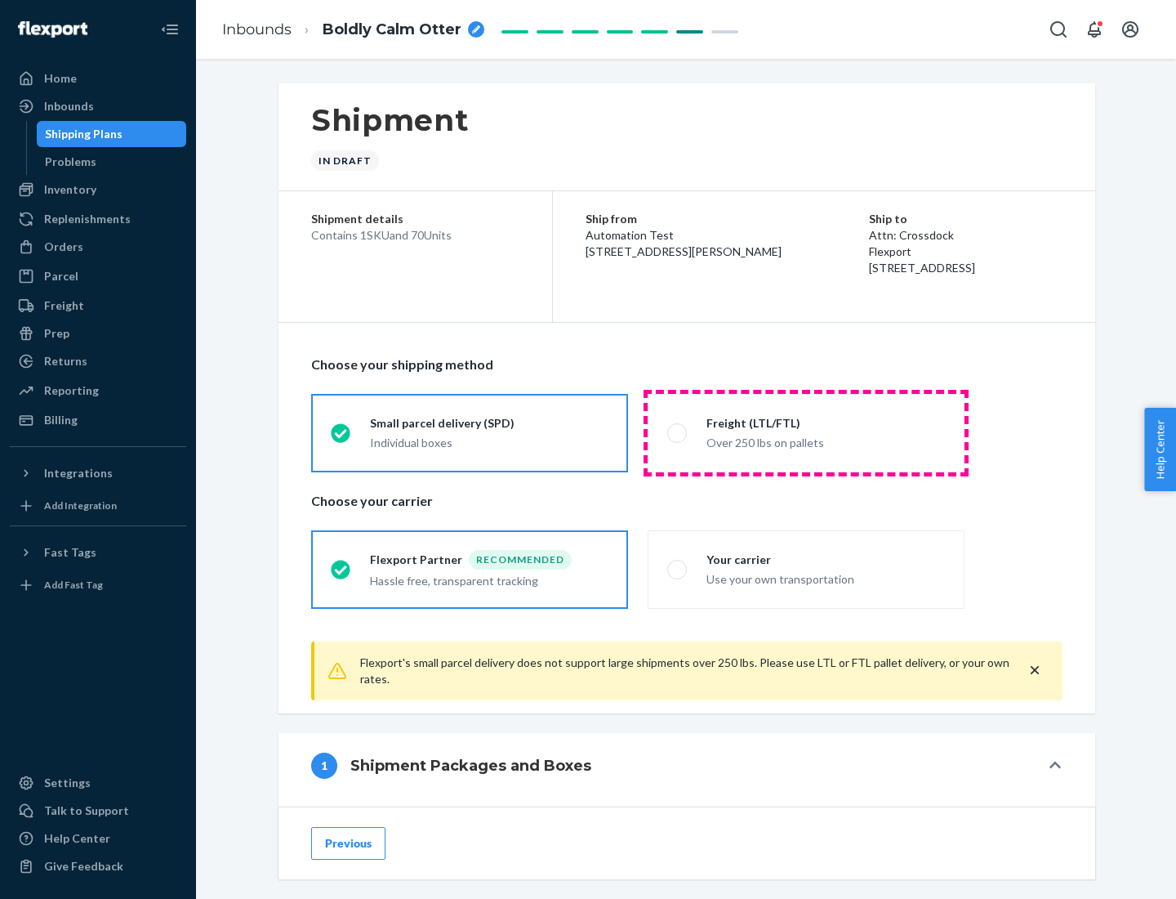
click at [806, 432] on div "Over 250 lbs on pallets" at bounding box center [826, 441] width 239 height 20
click at [678, 432] on input "Freight (LTL/FTL) Over 250 lbs on pallets" at bounding box center [672, 432] width 11 height 11
radio input "true"
radio input "false"
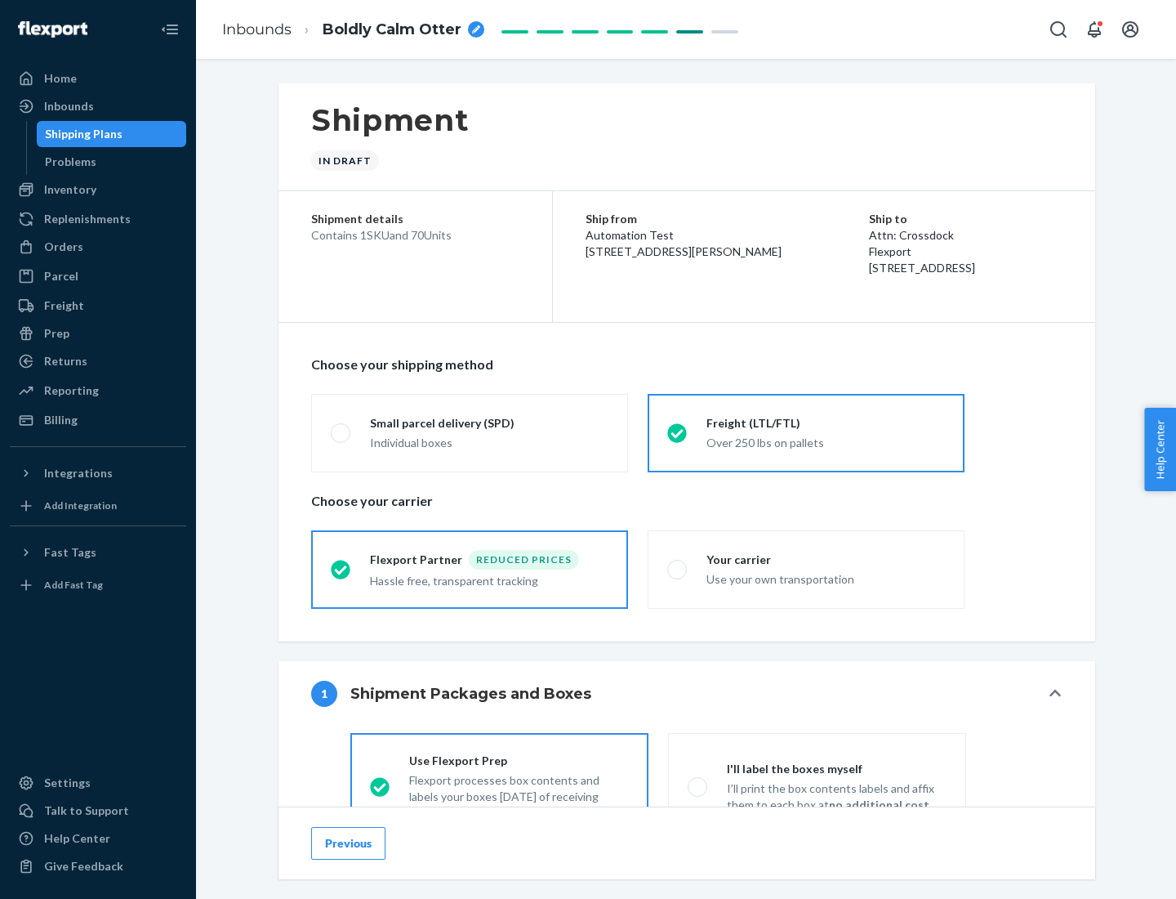
scroll to position [91, 0]
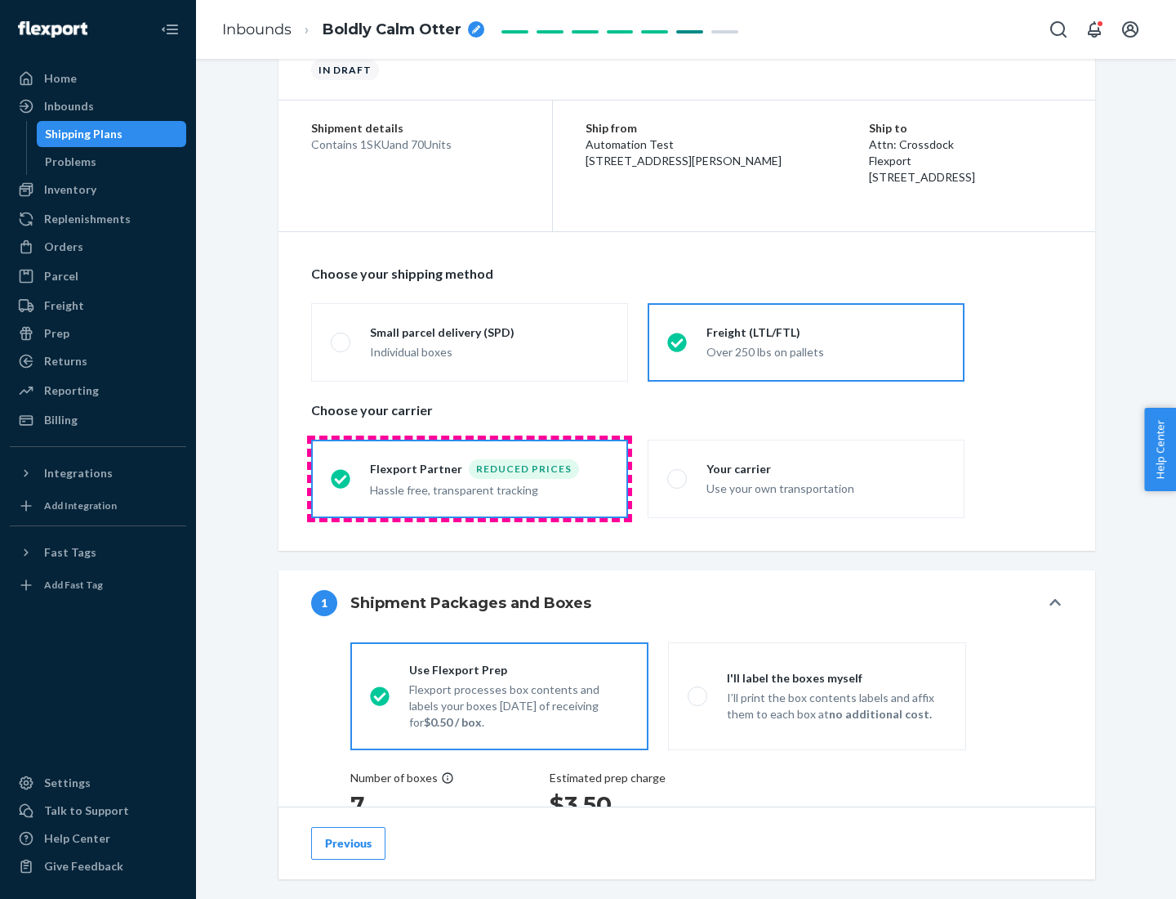
click at [470, 479] on div "Hassle free, transparent tracking" at bounding box center [489, 489] width 239 height 20
click at [341, 478] on input "Flexport Partner Reduced prices Hassle free, transparent tracking" at bounding box center [336, 478] width 11 height 11
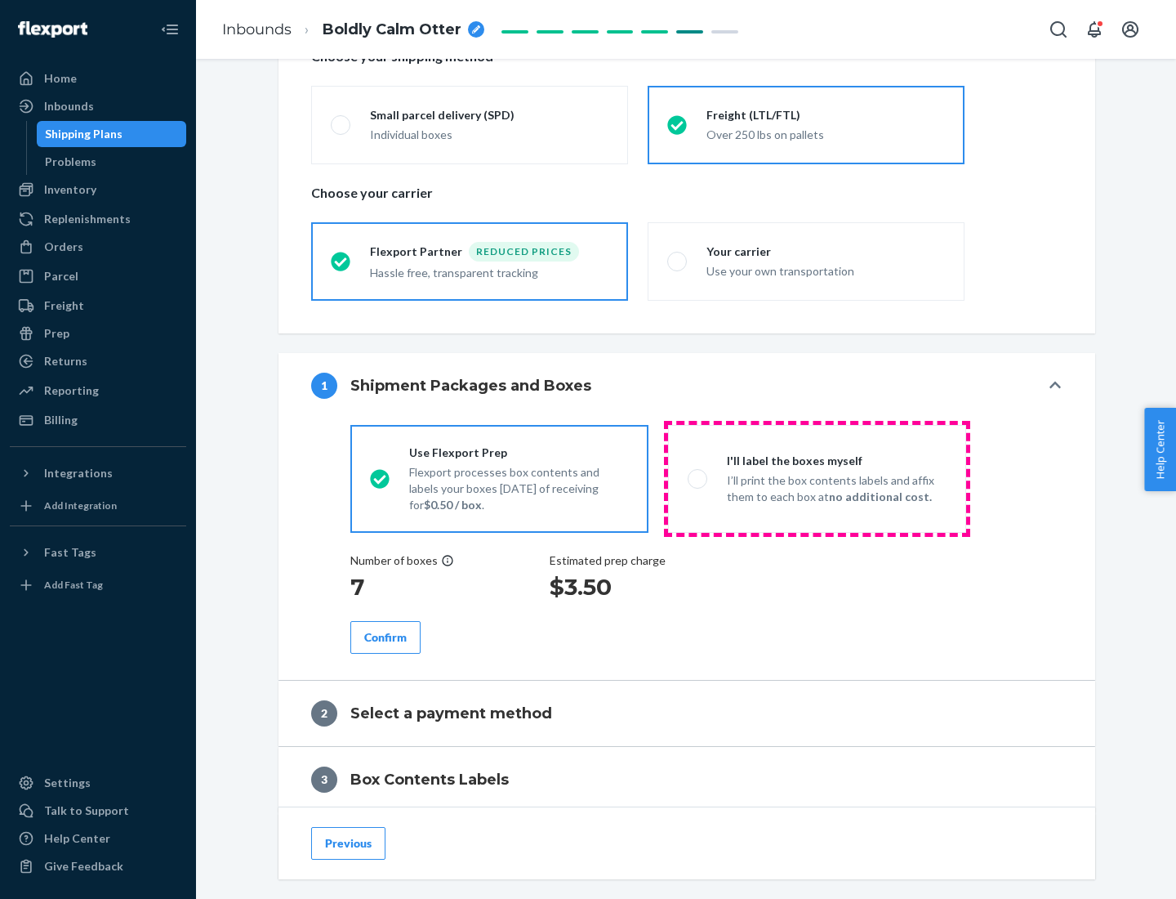
click at [817, 478] on p "I’ll print the box contents labels and affix them to each box at no additional …" at bounding box center [837, 488] width 220 height 33
click at [698, 478] on input "I'll label the boxes myself I’ll print the box contents labels and affix them t…" at bounding box center [693, 478] width 11 height 11
radio input "true"
radio input "false"
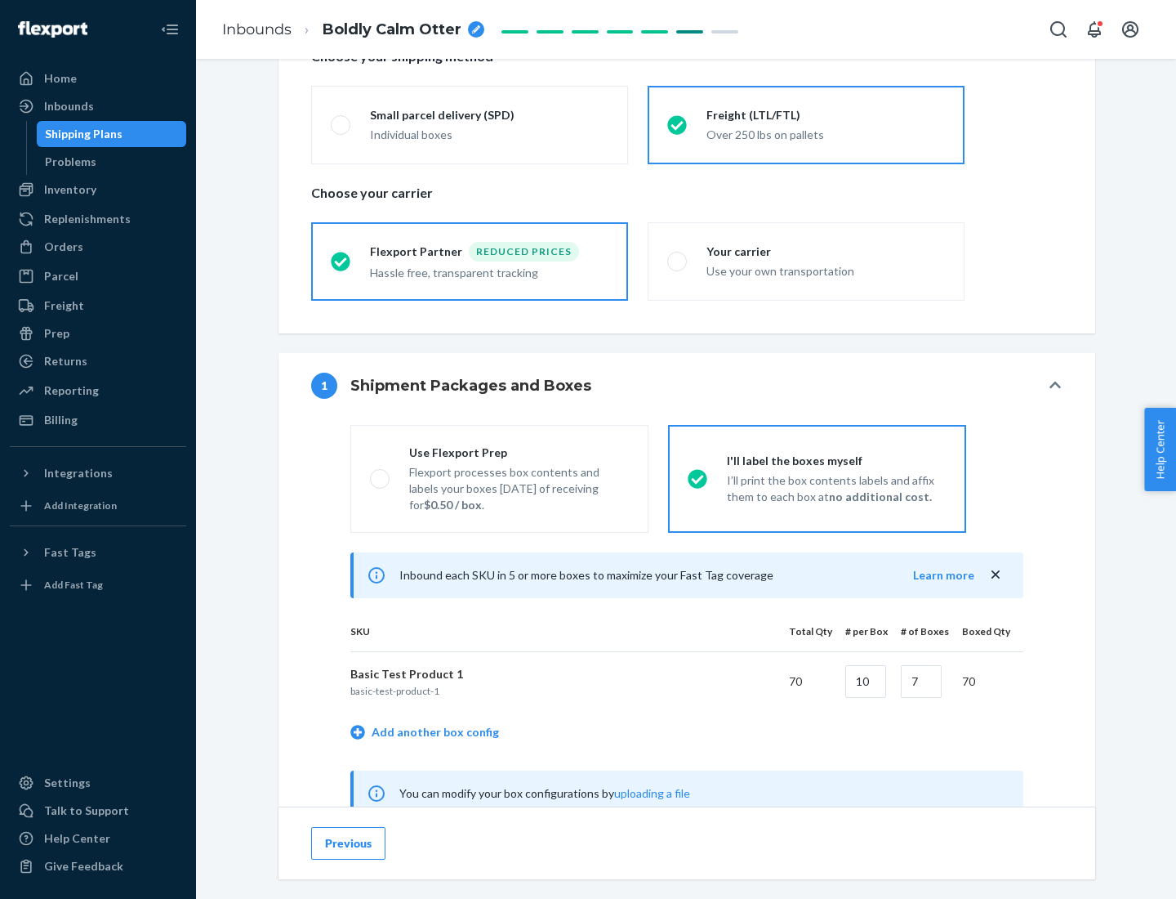
scroll to position [511, 0]
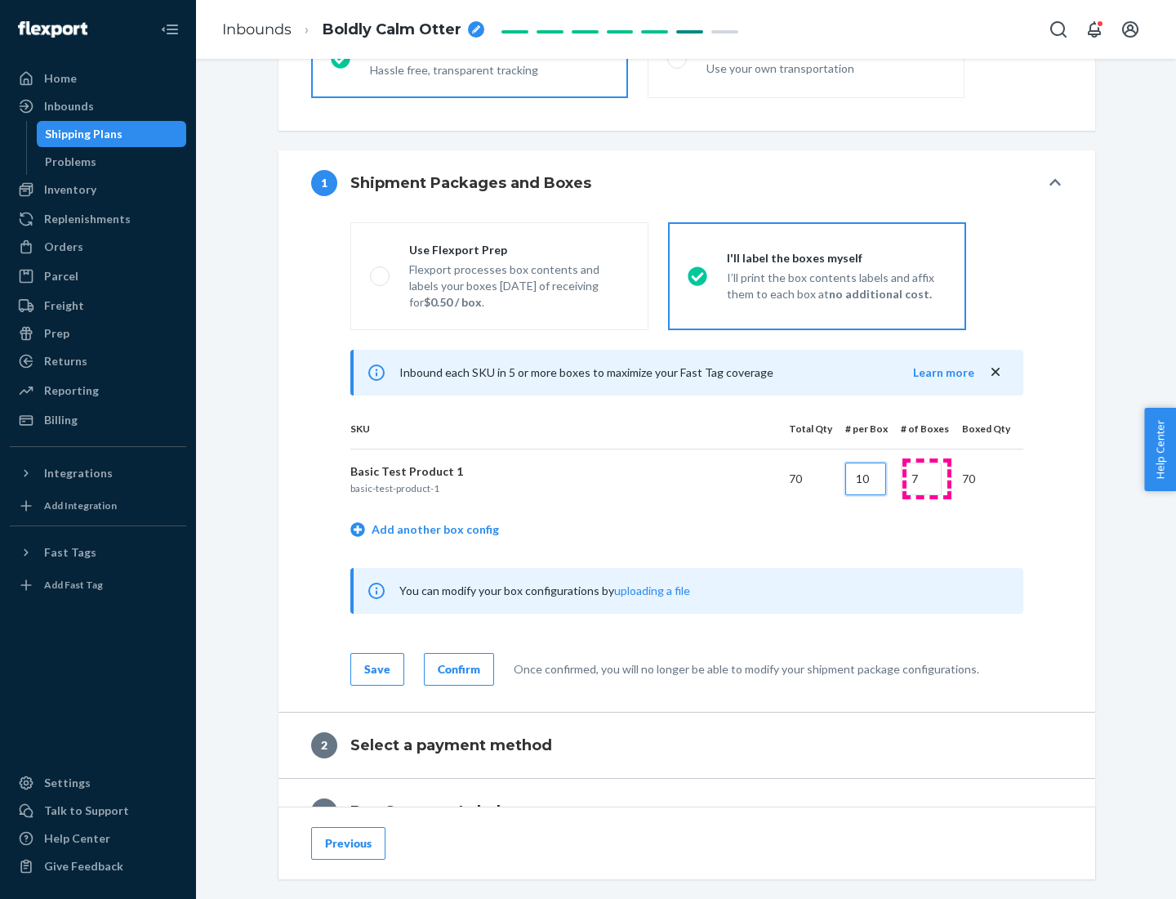
type input "10"
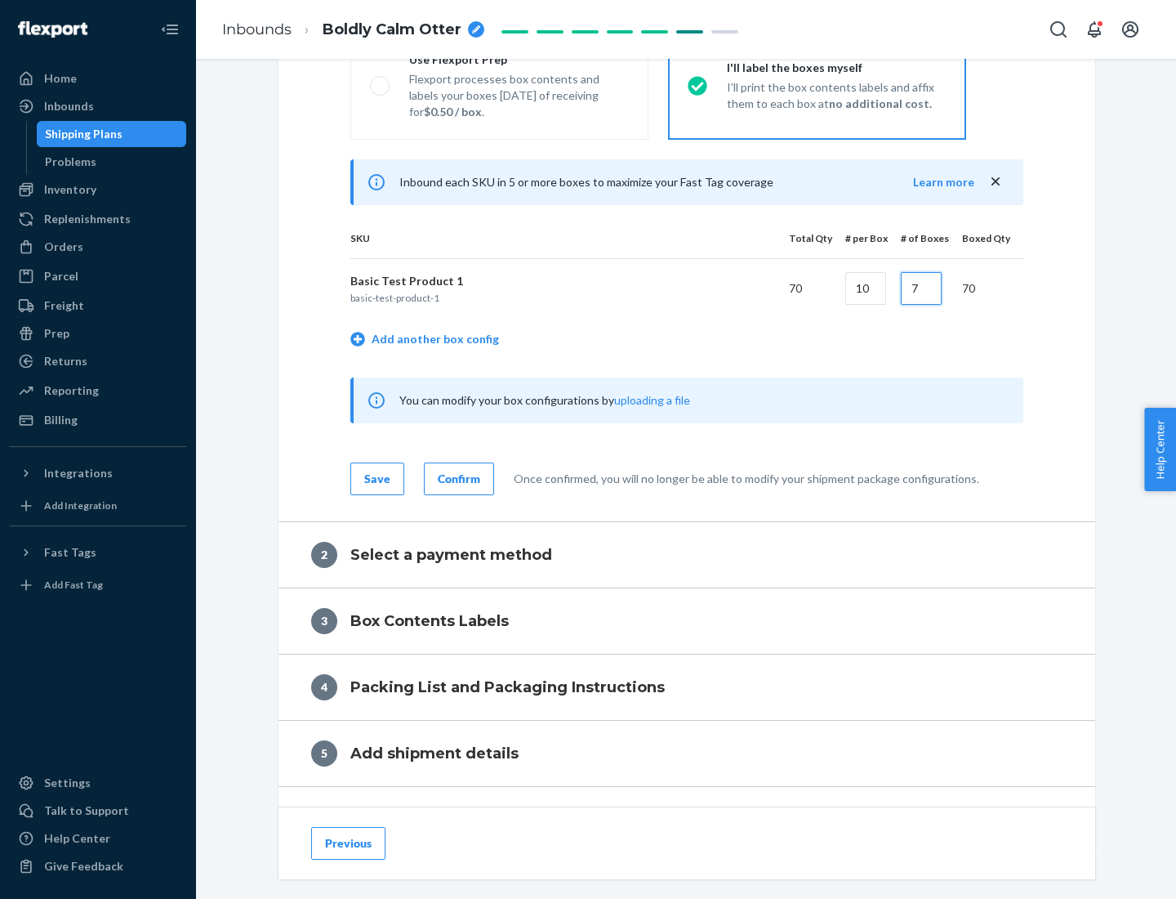
type input "7"
click at [457, 478] on div "Confirm" at bounding box center [459, 479] width 42 height 16
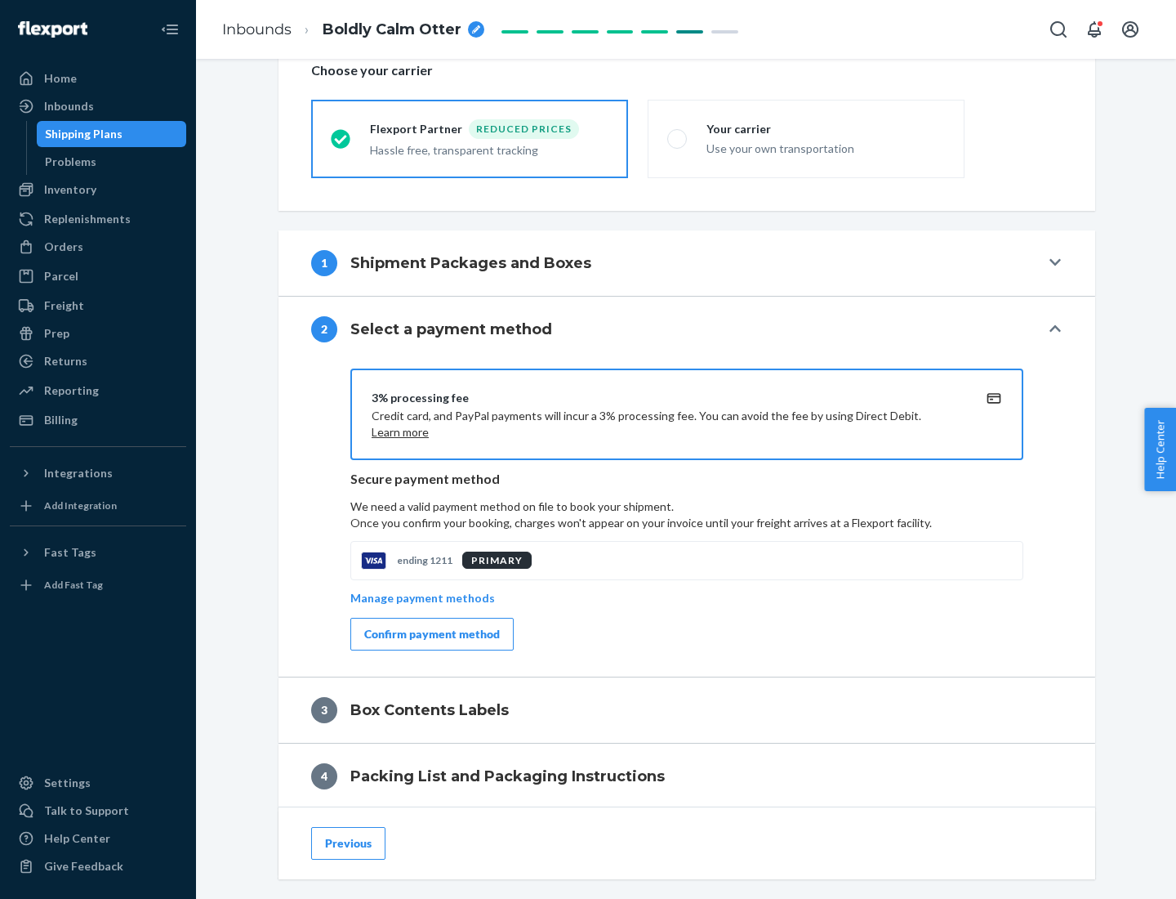
scroll to position [586, 0]
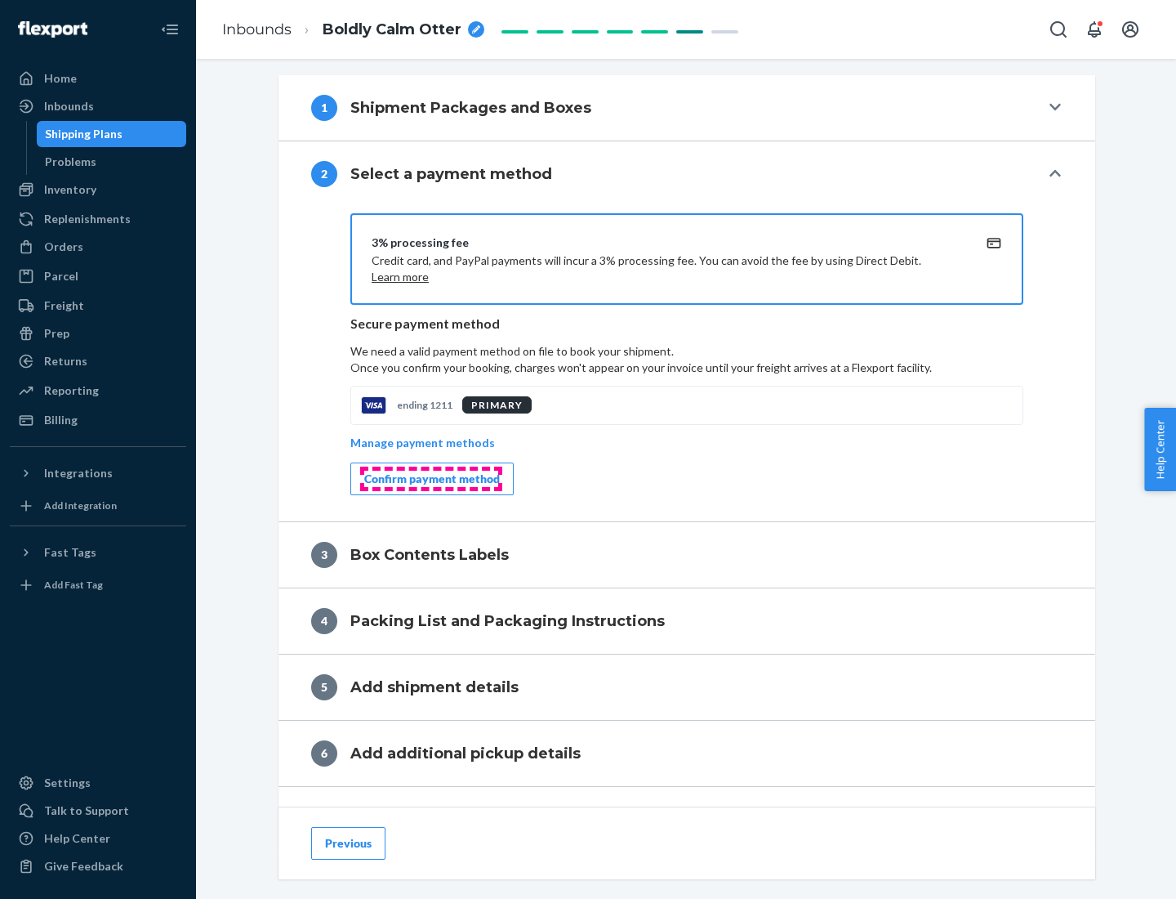
click at [431, 479] on div "Confirm payment method" at bounding box center [432, 479] width 136 height 16
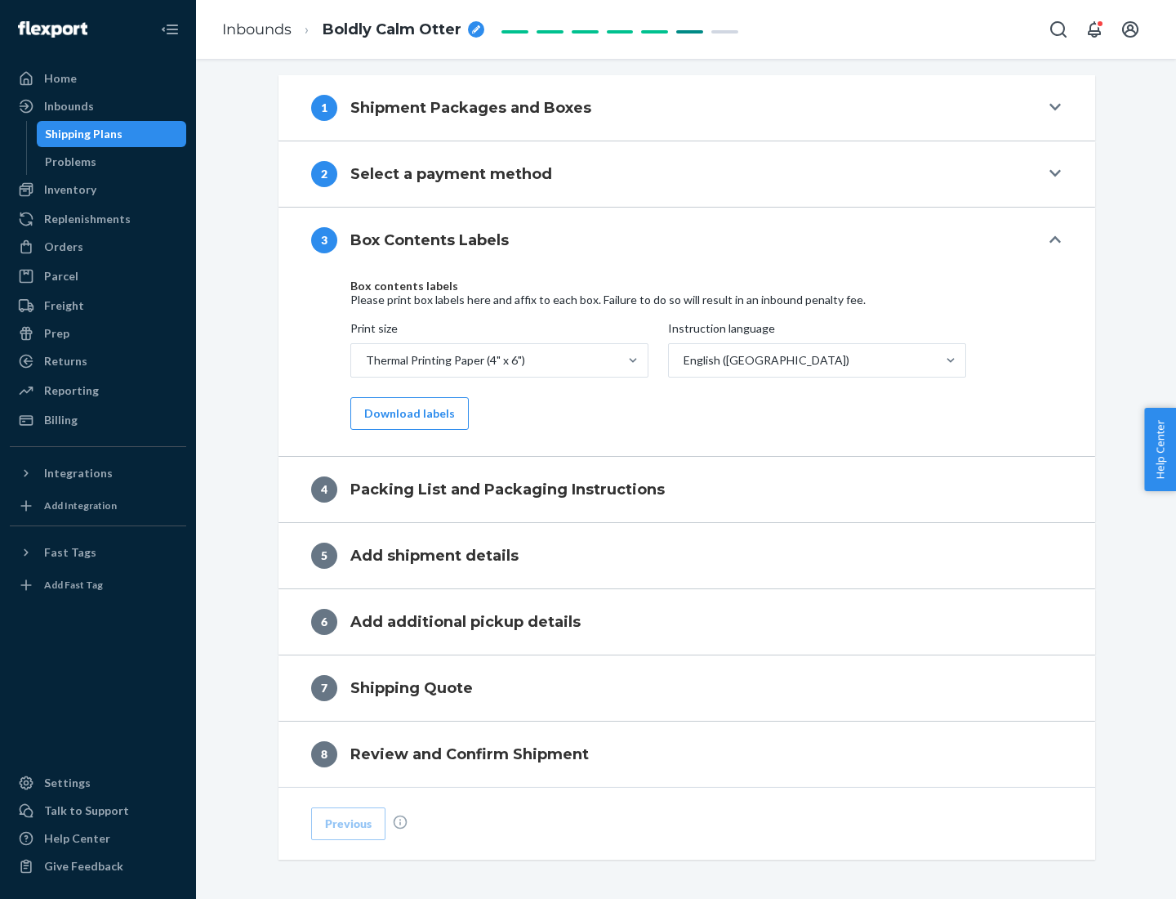
scroll to position [520, 0]
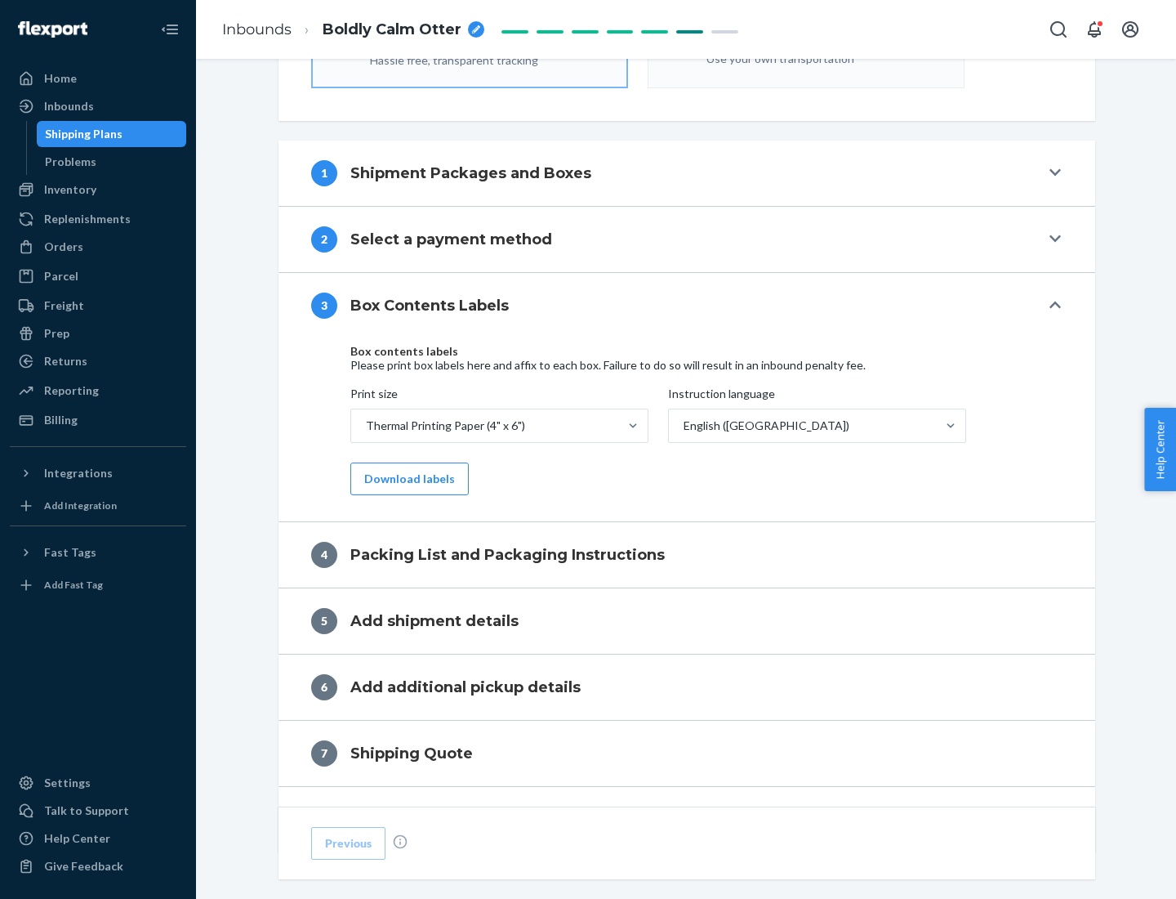
click at [406, 479] on button "Download labels" at bounding box center [409, 478] width 118 height 33
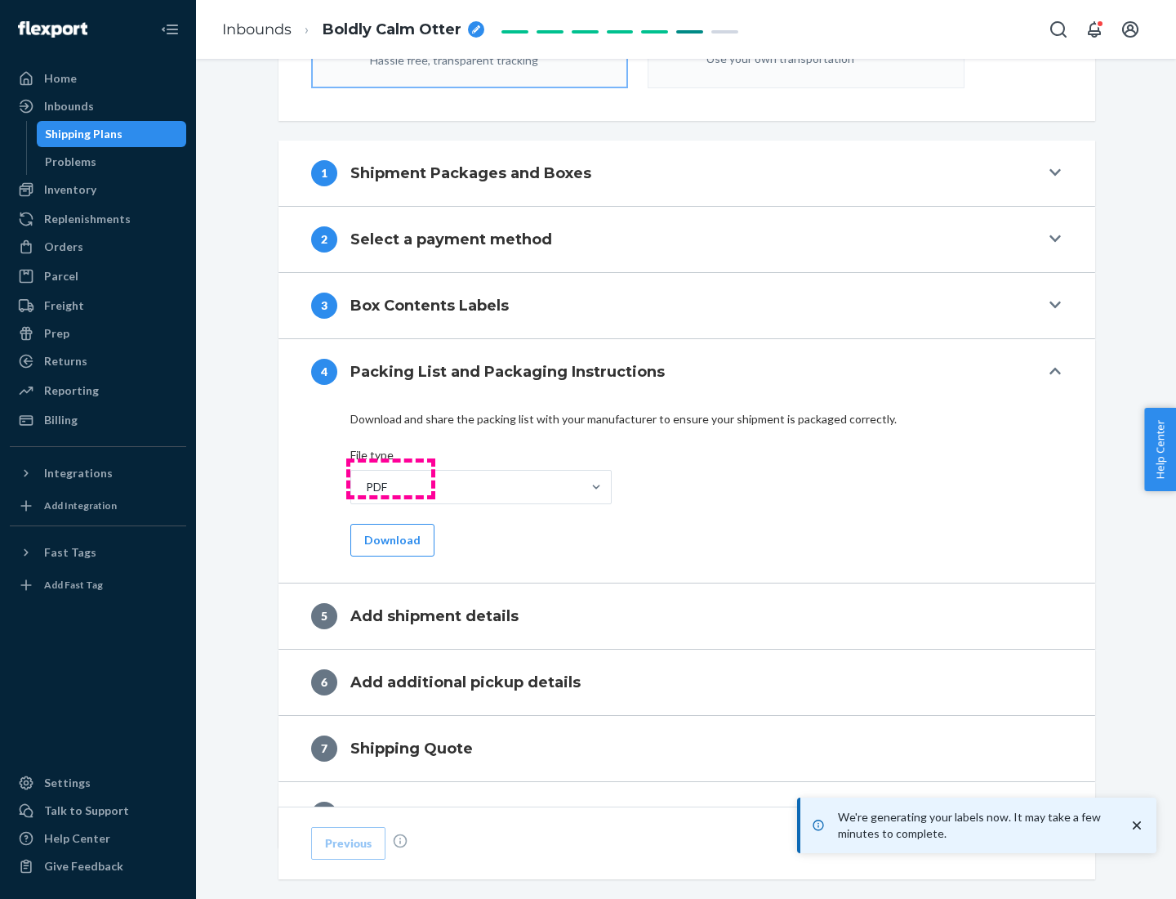
scroll to position [582, 0]
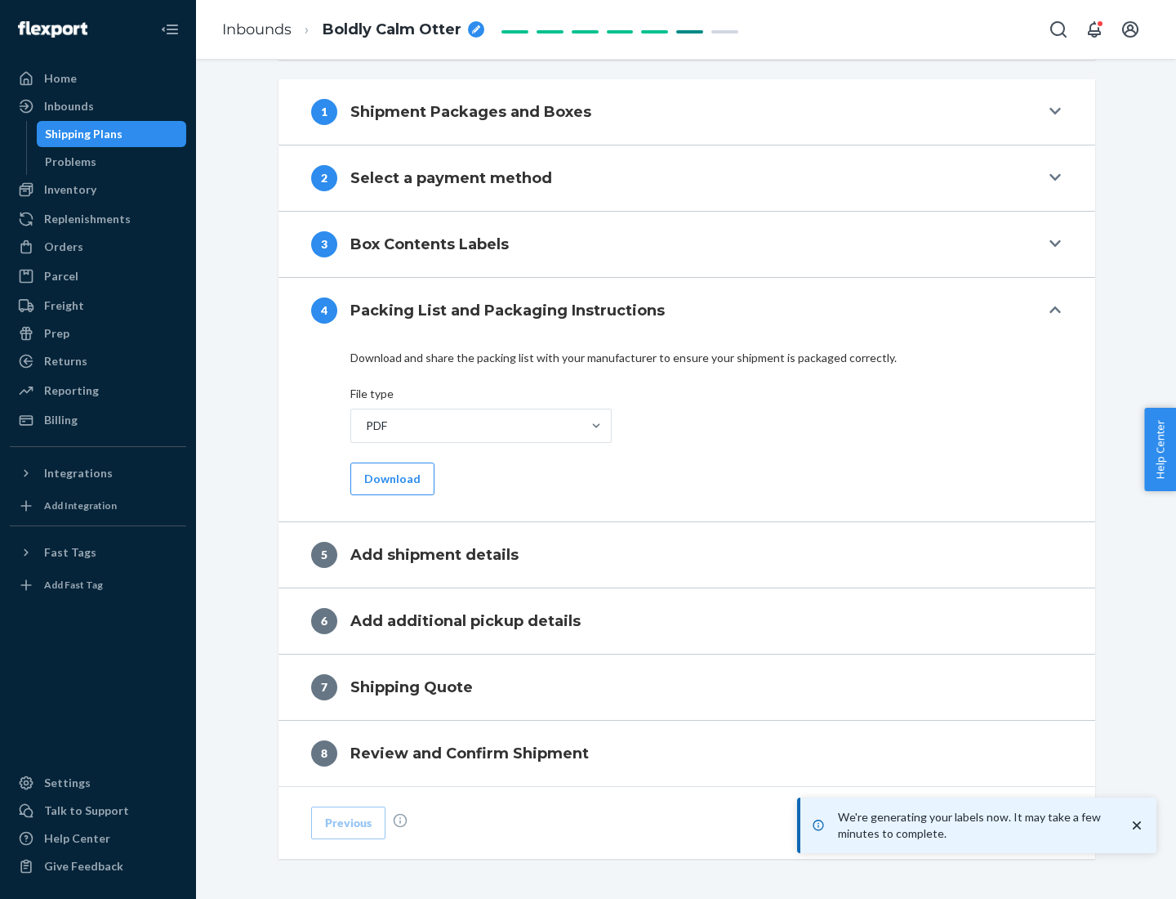
click at [390, 478] on button "Download" at bounding box center [392, 478] width 84 height 33
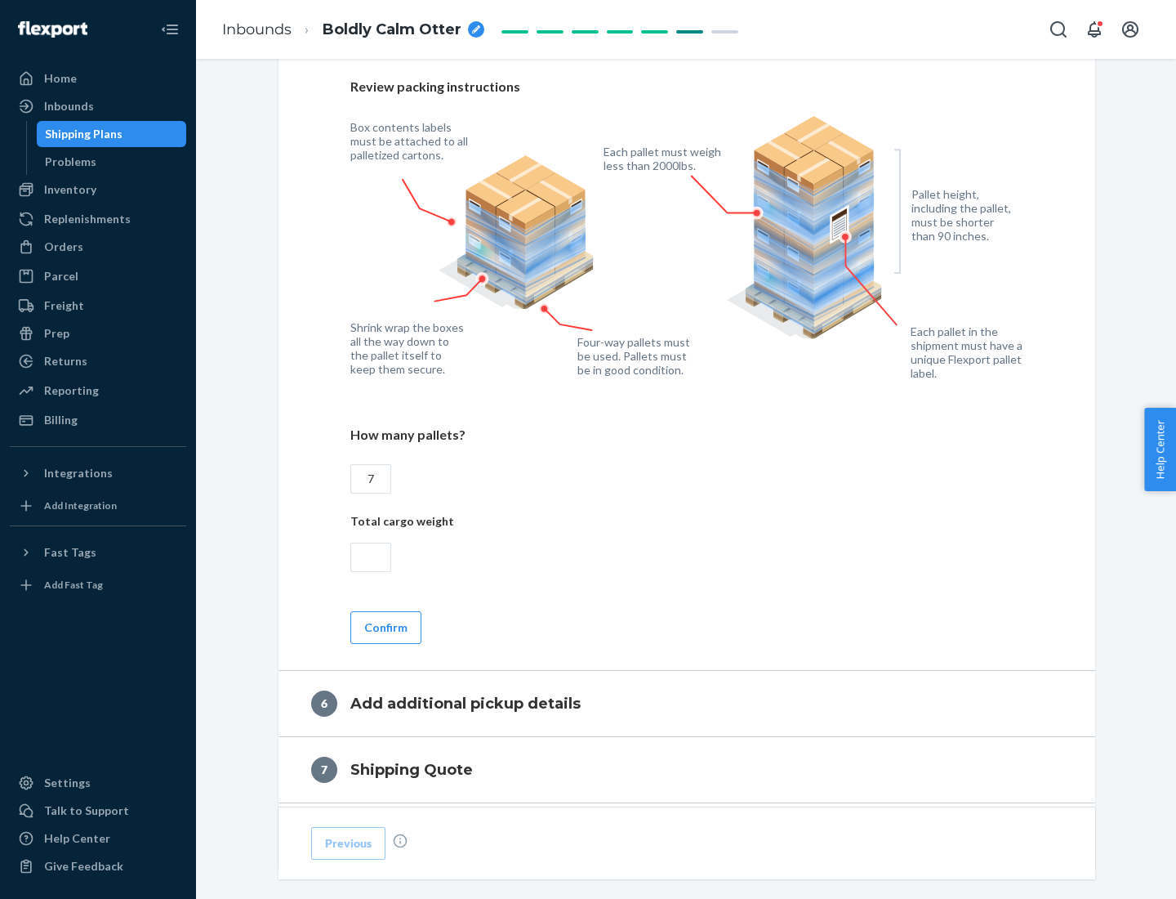
scroll to position [1127, 0]
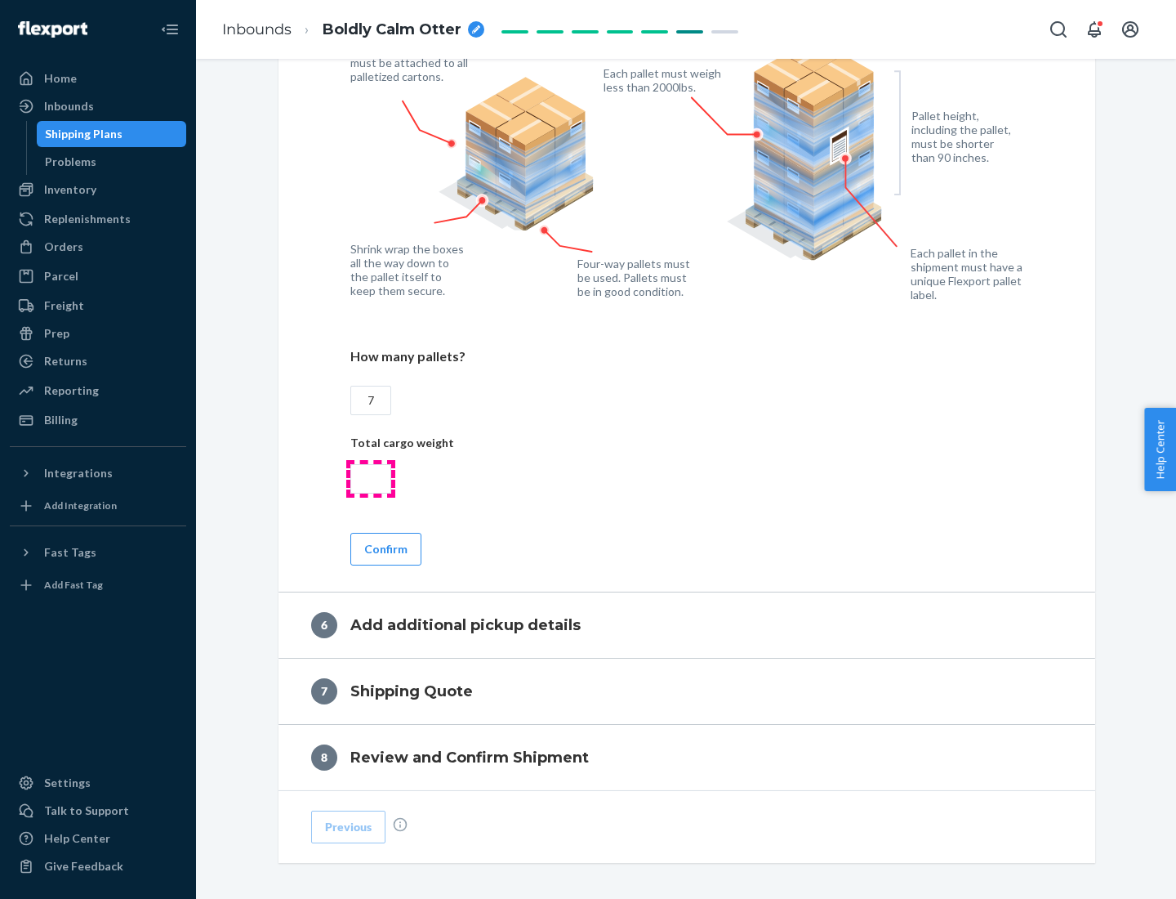
type input "7"
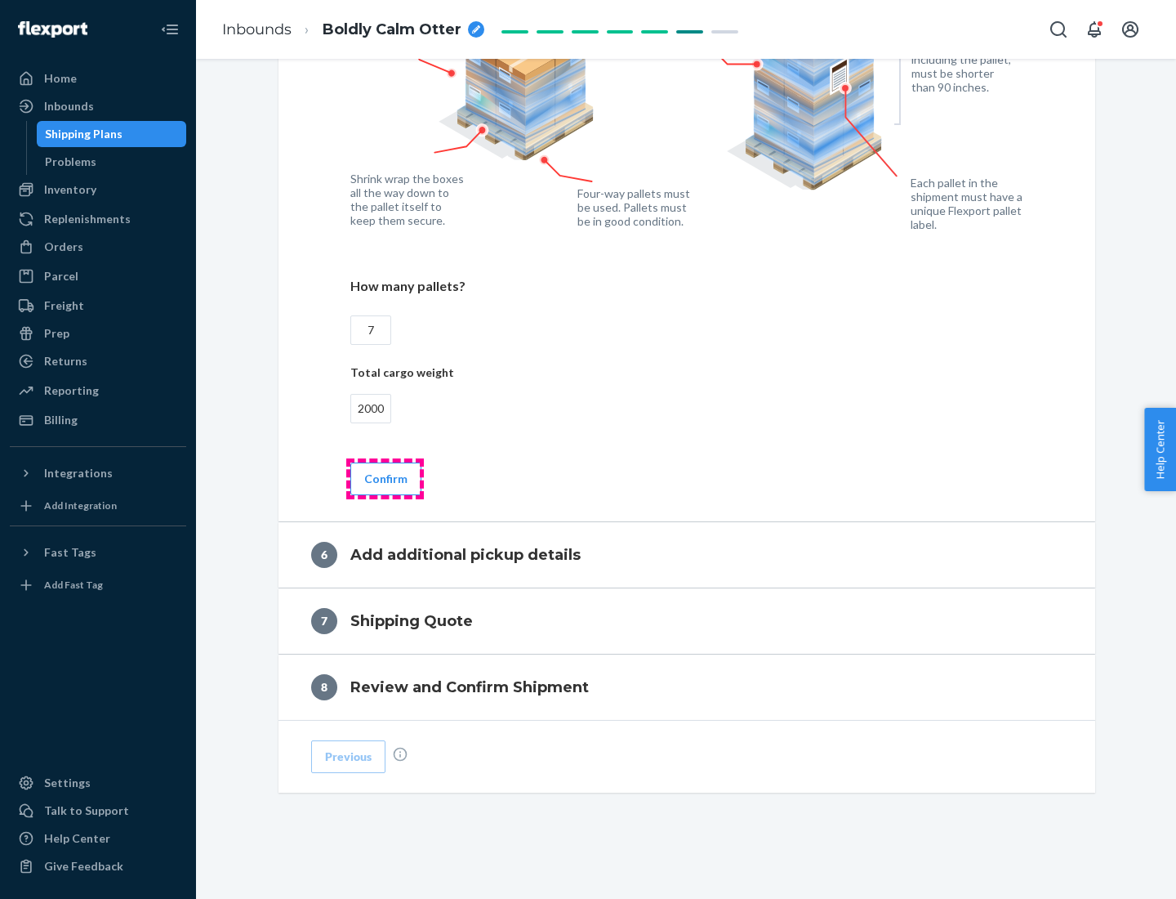
type input "2000"
click at [385, 478] on button "Confirm" at bounding box center [385, 478] width 71 height 33
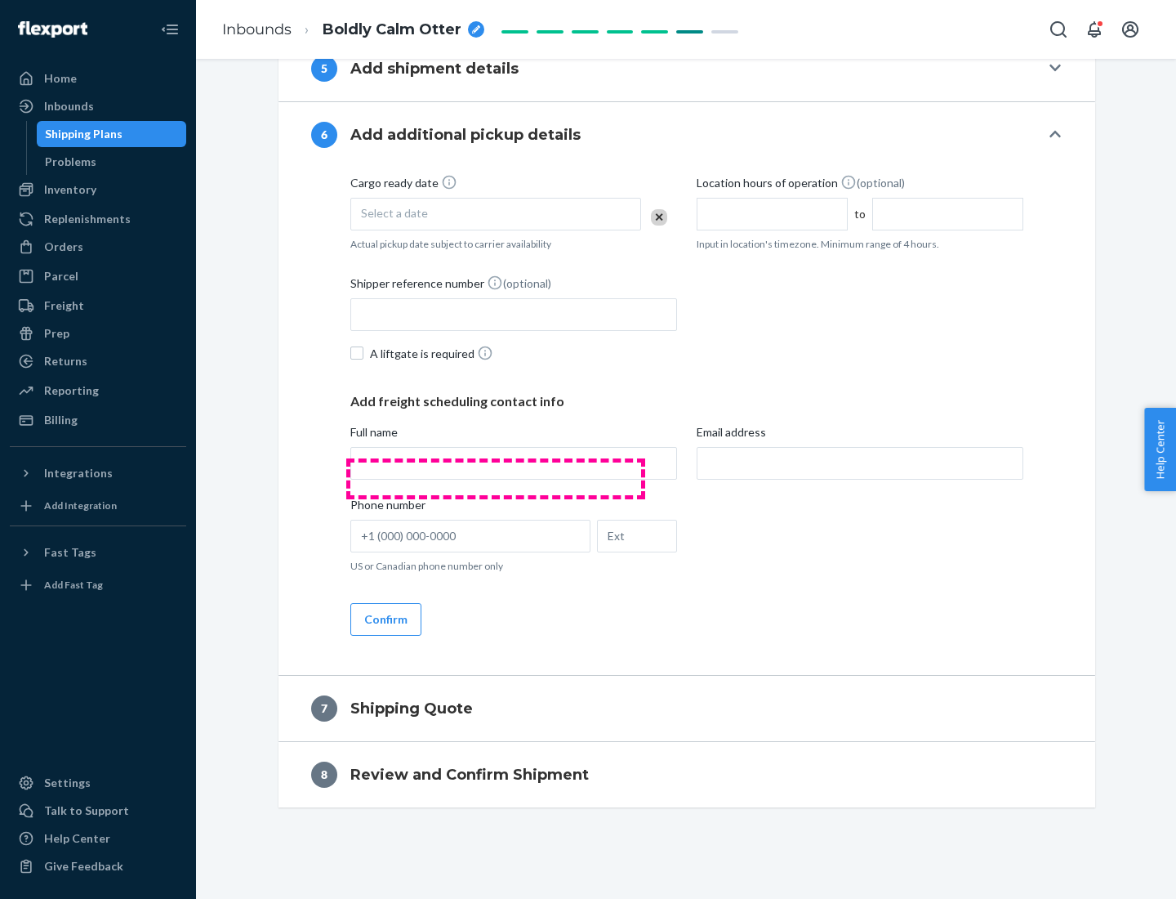
scroll to position [625, 0]
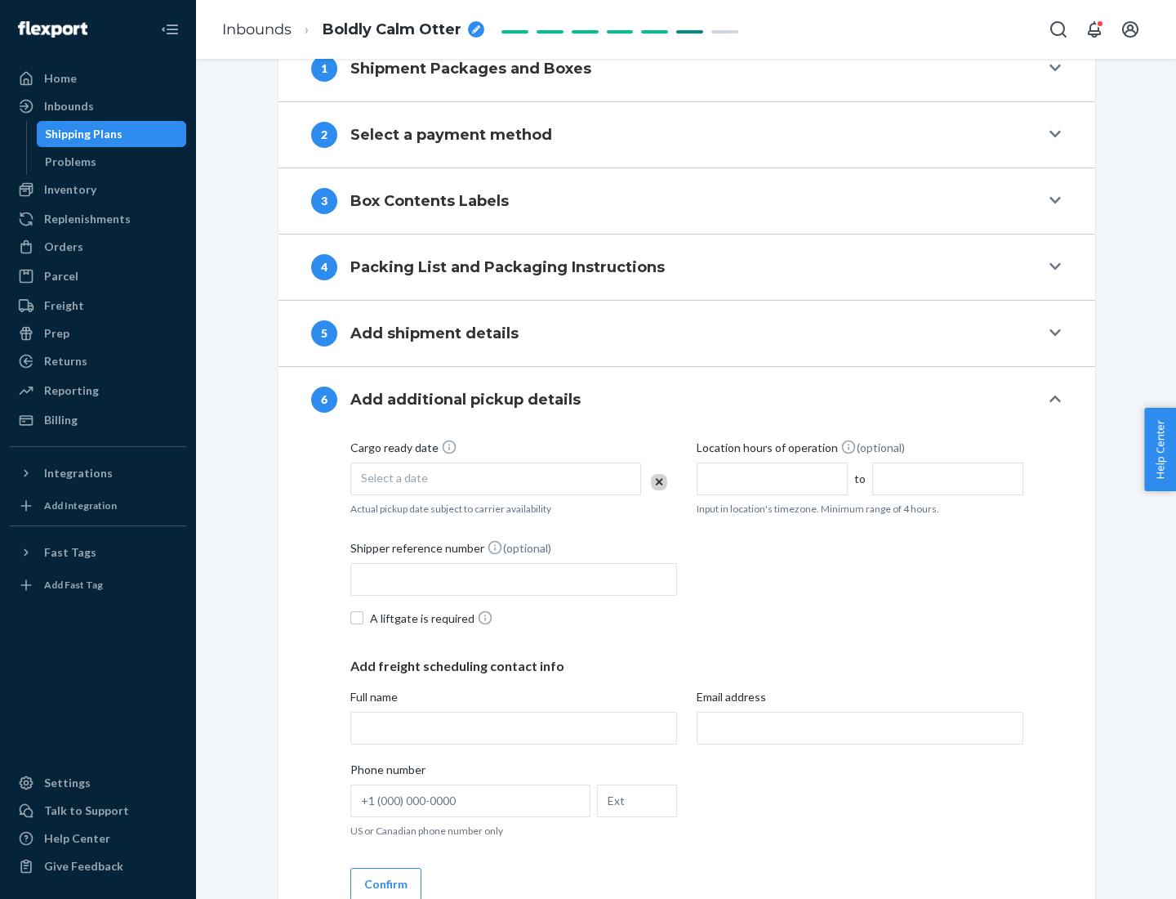
click at [496, 478] on div "Select a date" at bounding box center [495, 478] width 291 height 33
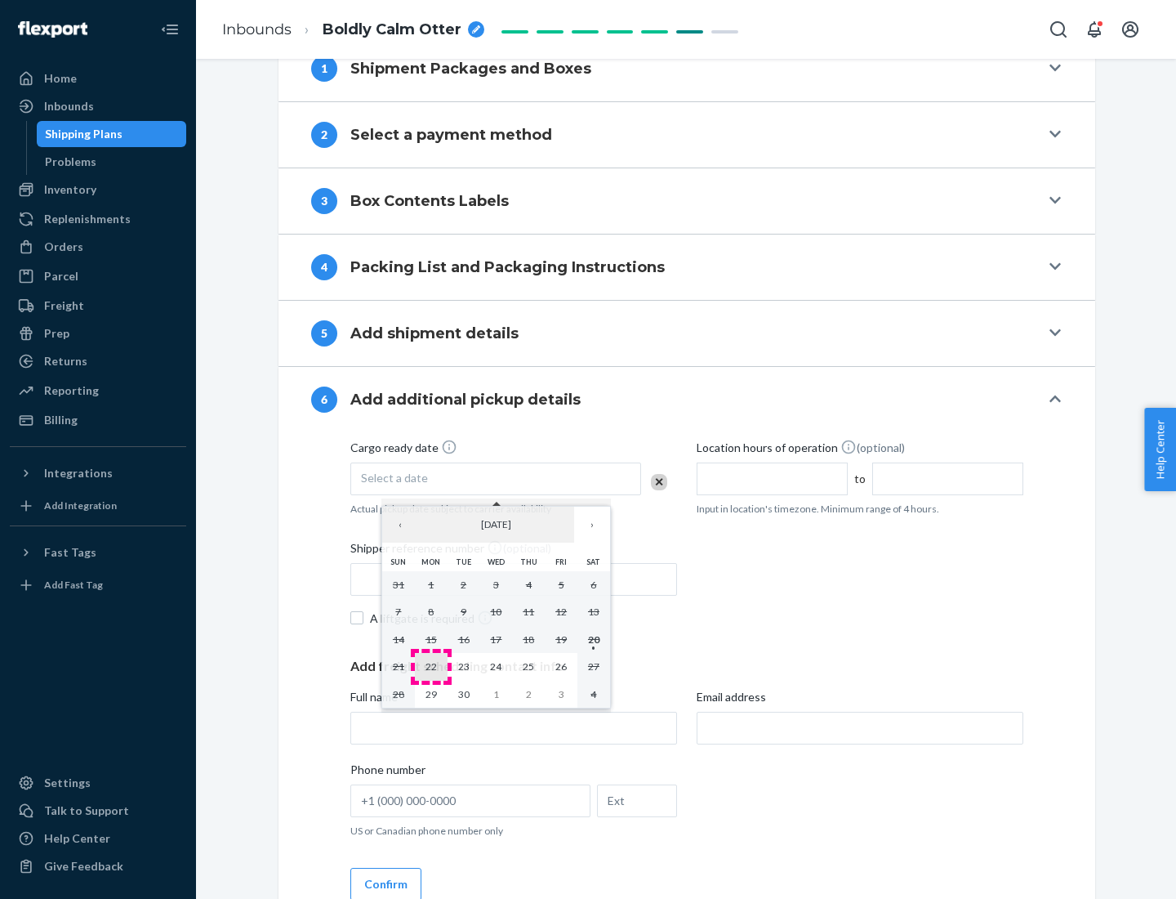
click at [431, 666] on abbr "22" at bounding box center [431, 666] width 11 height 12
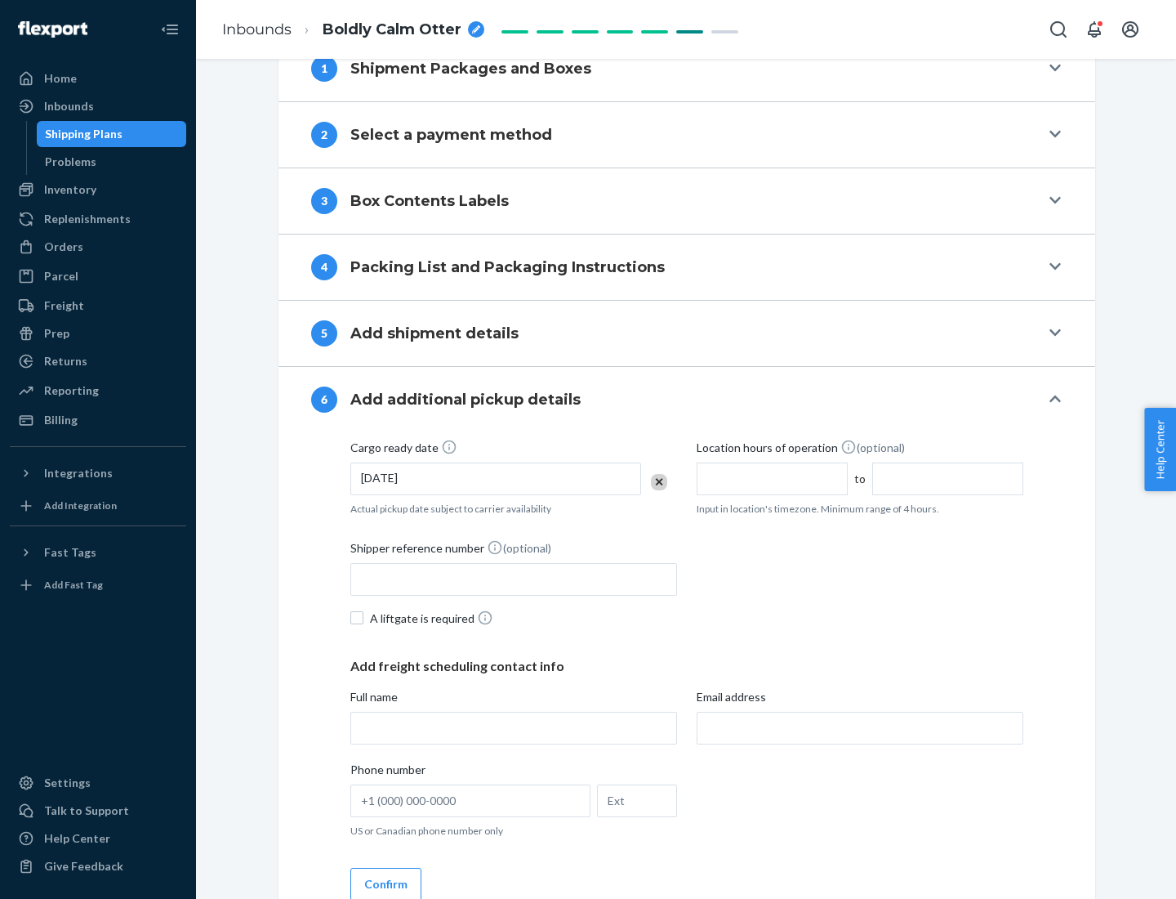
scroll to position [874, 0]
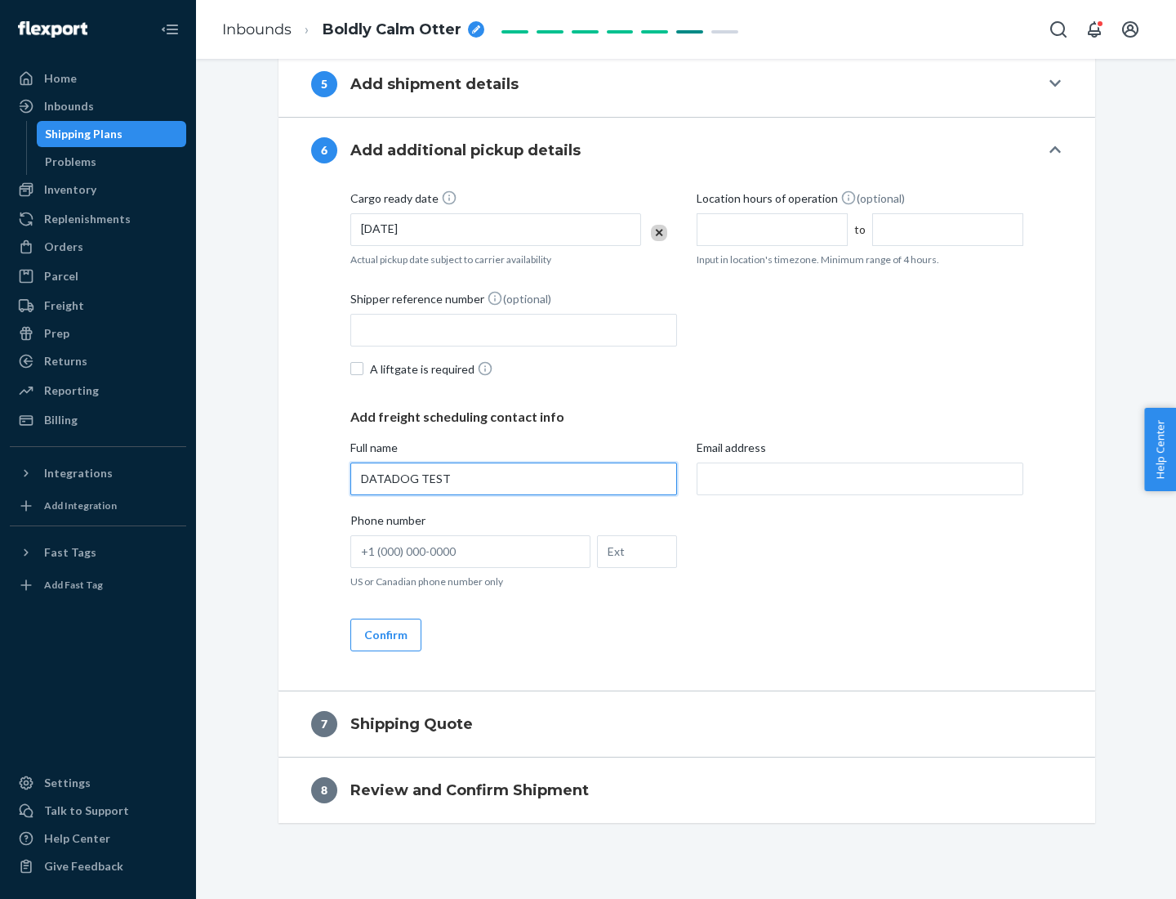
type input "DATADOG TEST"
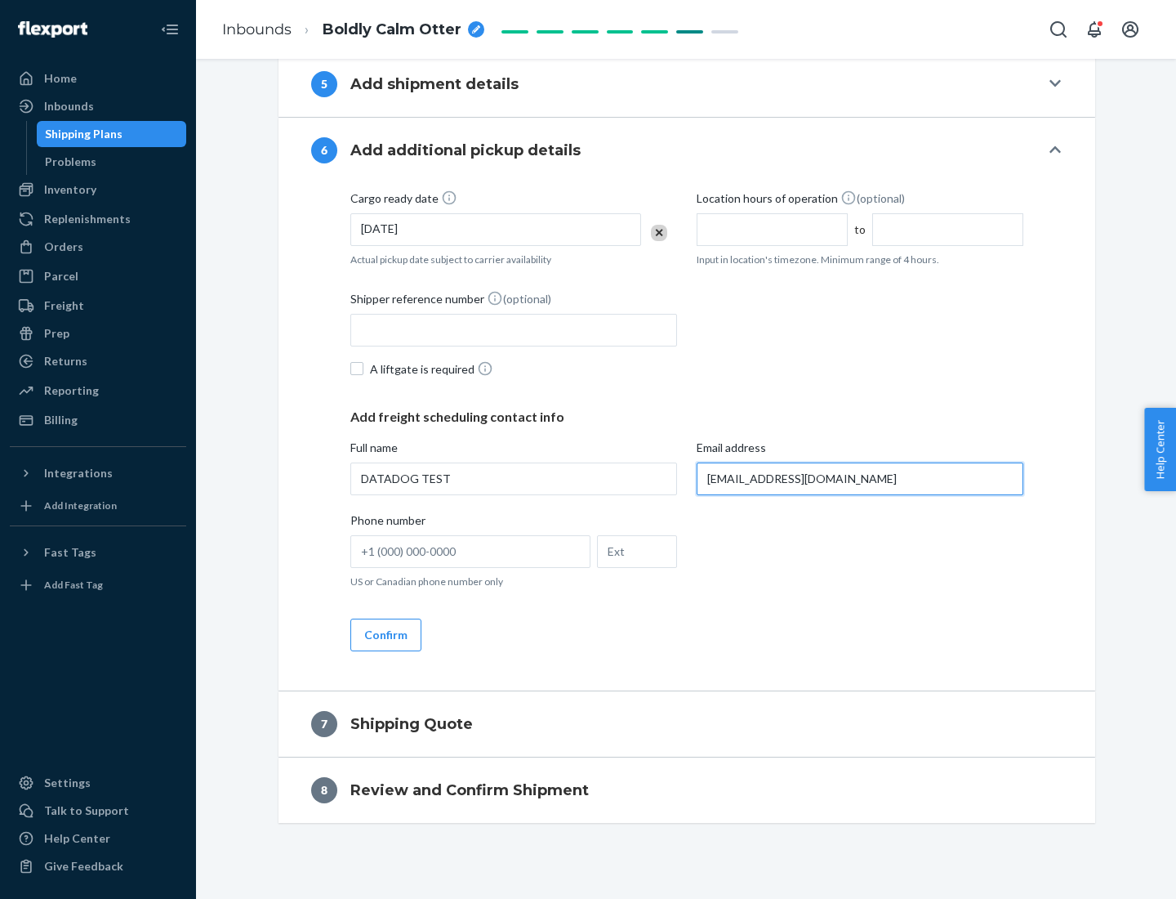
scroll to position [890, 0]
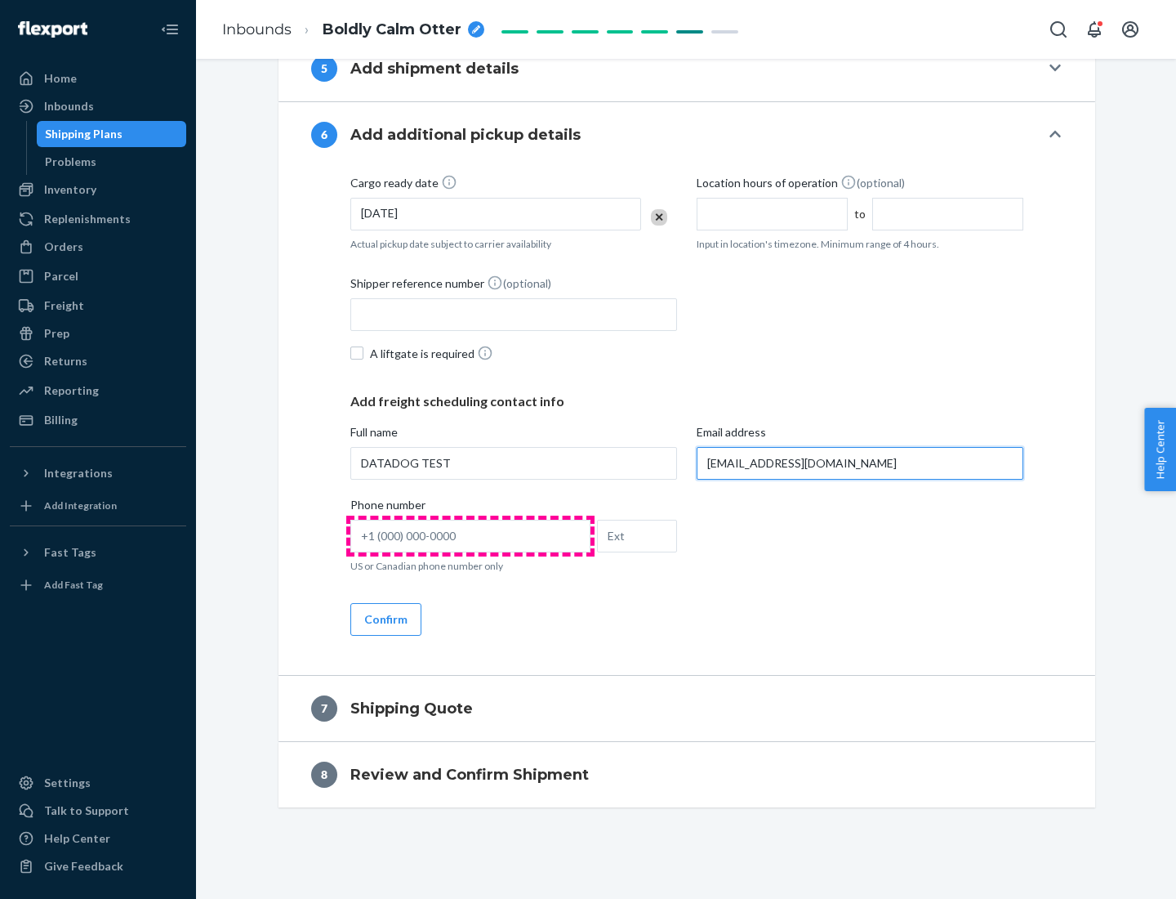
type input "[EMAIL_ADDRESS][DOMAIN_NAME]"
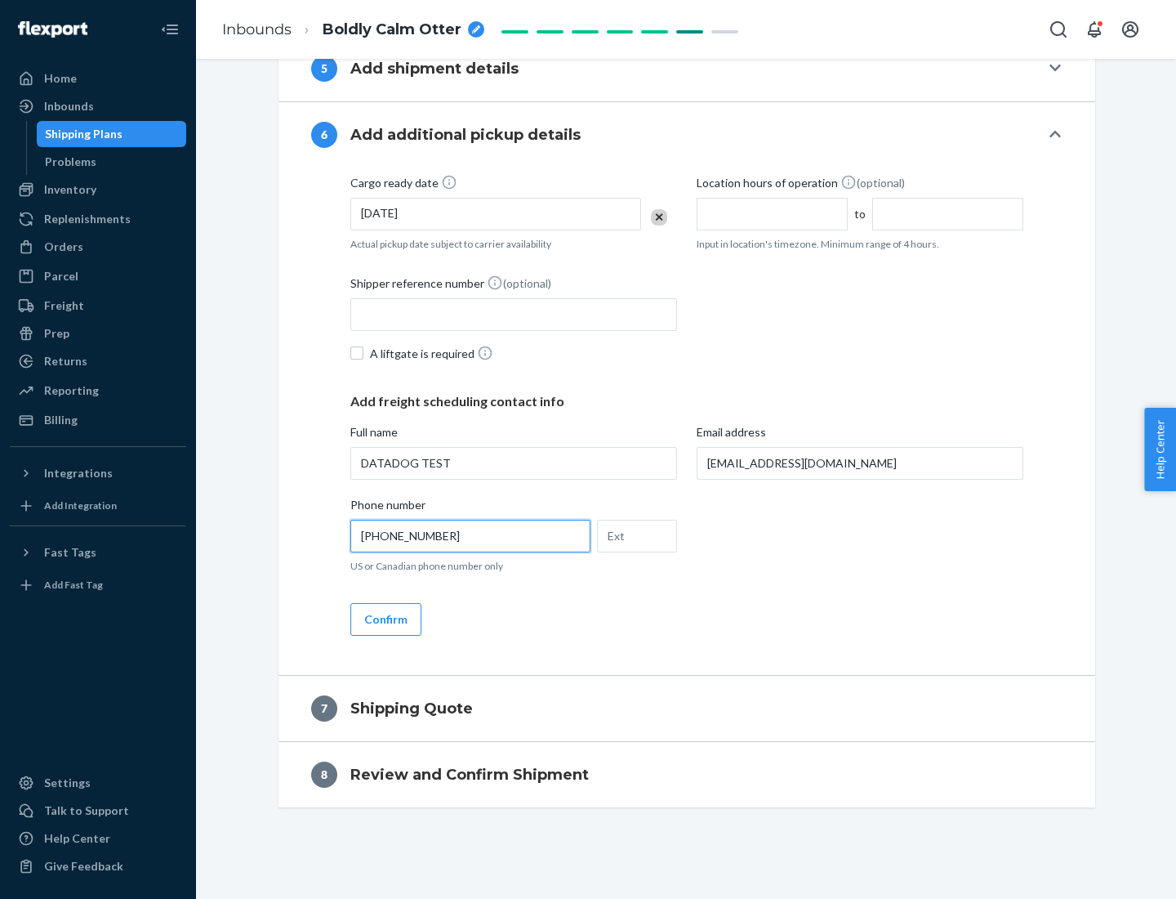
type input "[PHONE_NUMBER]"
click at [385, 618] on button "Confirm" at bounding box center [385, 619] width 71 height 33
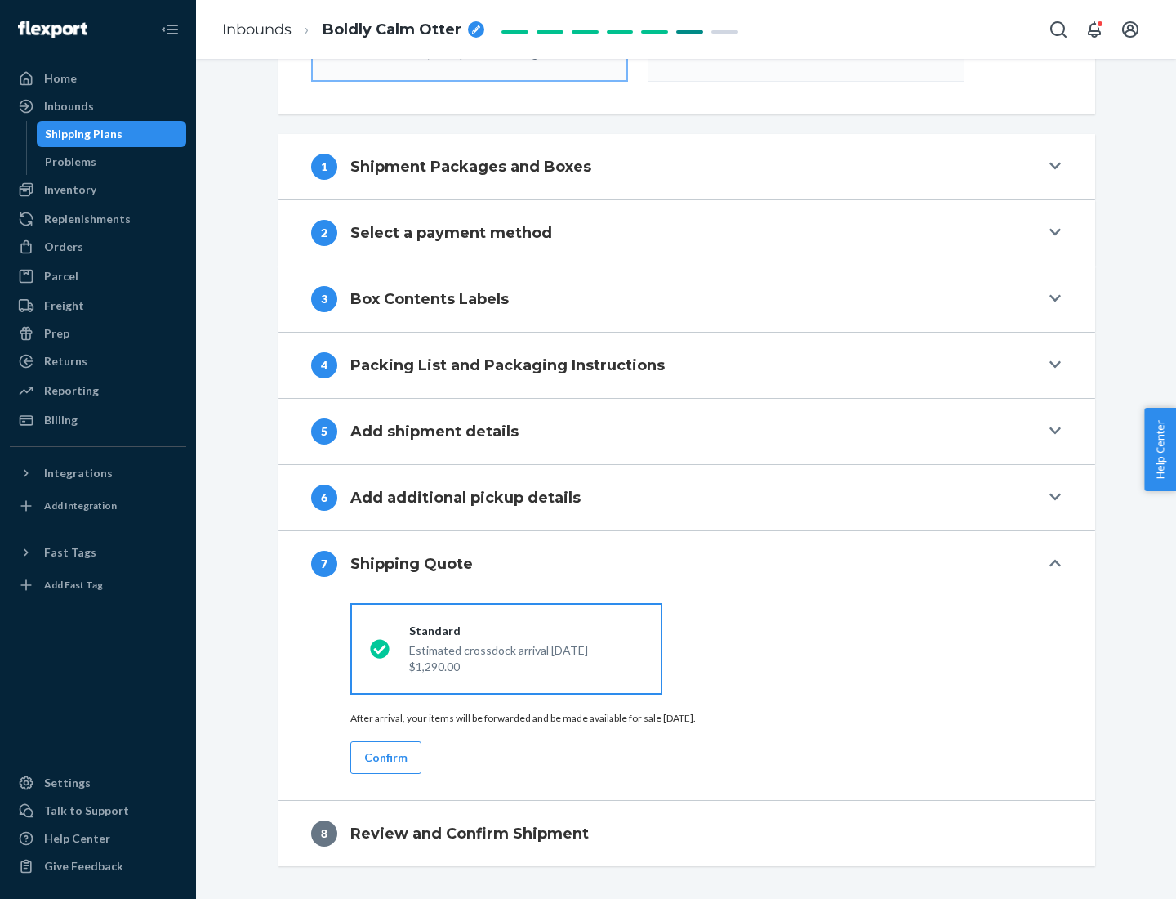
scroll to position [586, 0]
